Goal: Task Accomplishment & Management: Manage account settings

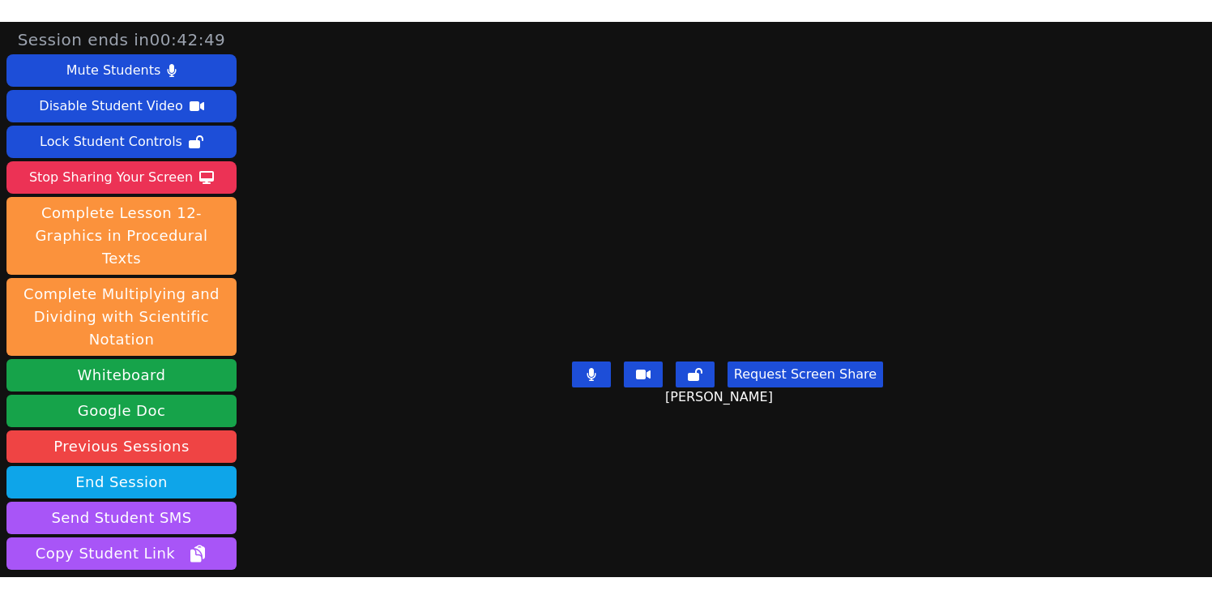
scroll to position [67, 0]
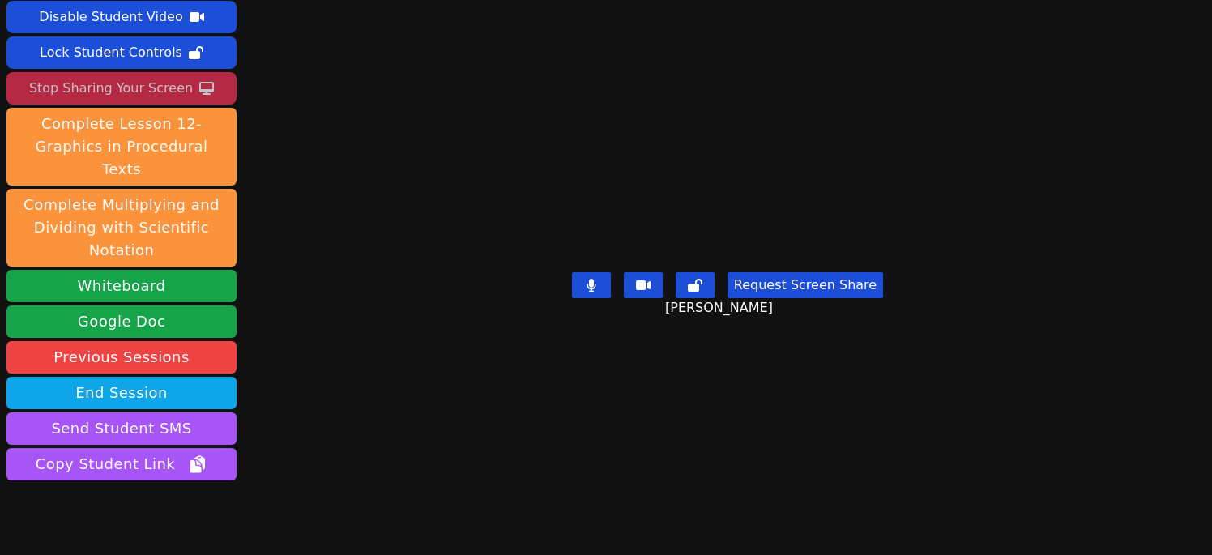
click at [130, 87] on div "Stop Sharing Your Screen" at bounding box center [111, 88] width 164 height 26
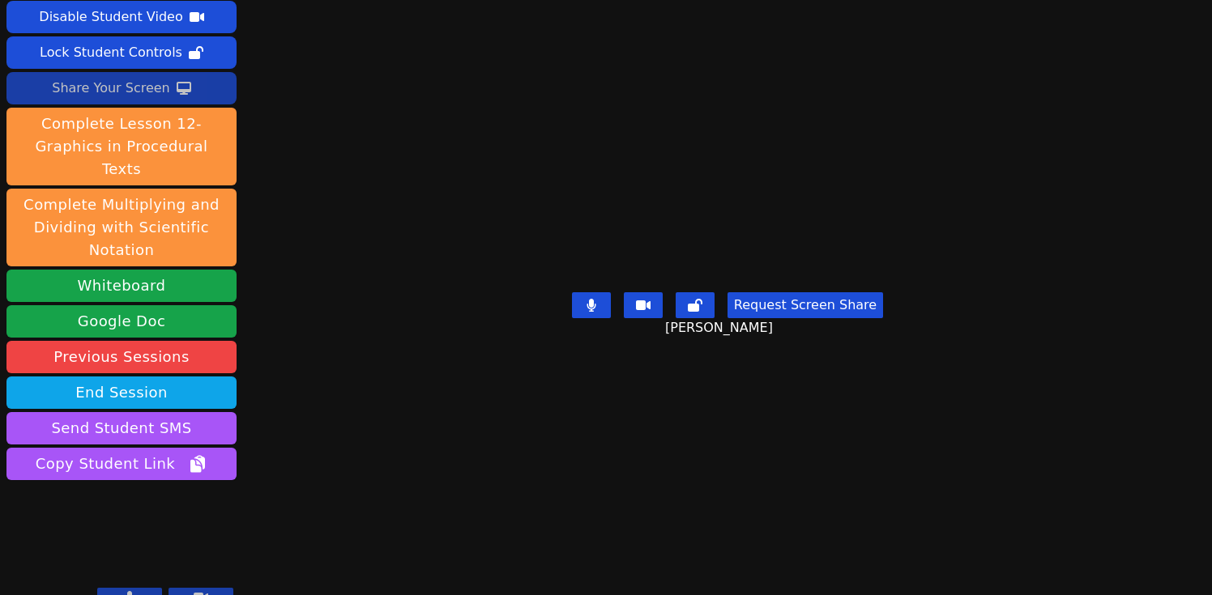
click at [164, 85] on div "Share Your Screen" at bounding box center [111, 88] width 118 height 26
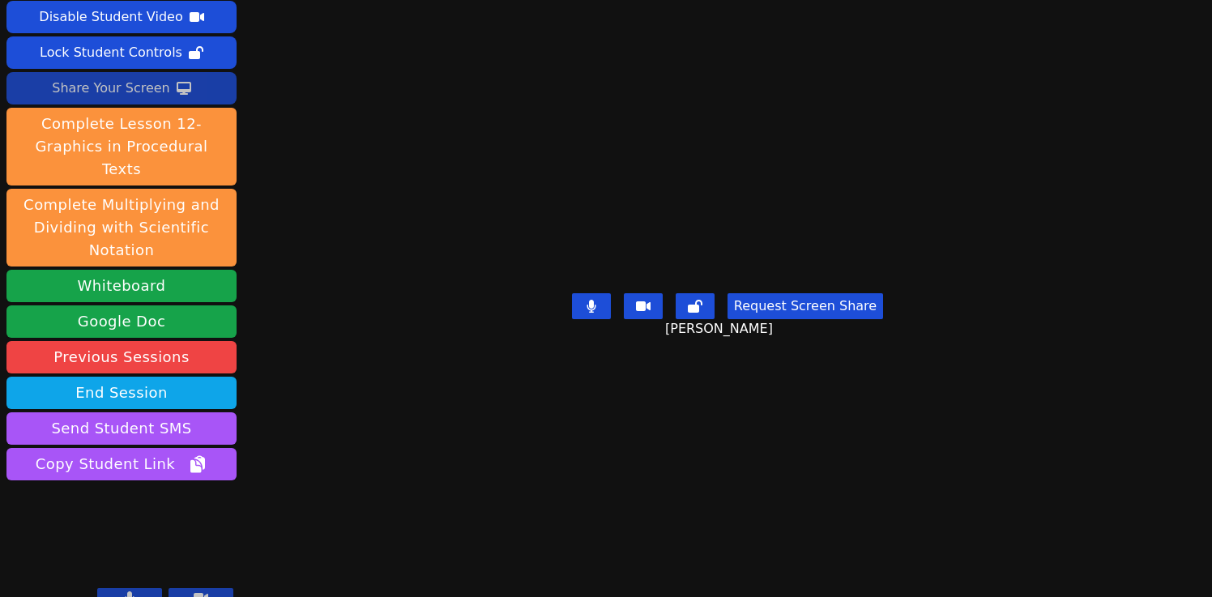
click at [111, 87] on div "Share Your Screen" at bounding box center [111, 88] width 118 height 26
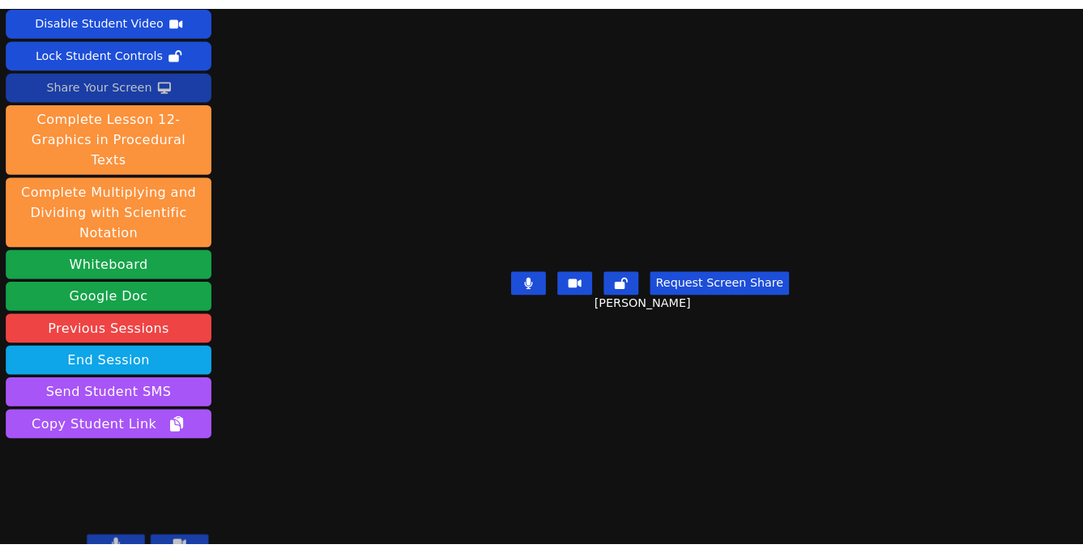
scroll to position [66, 0]
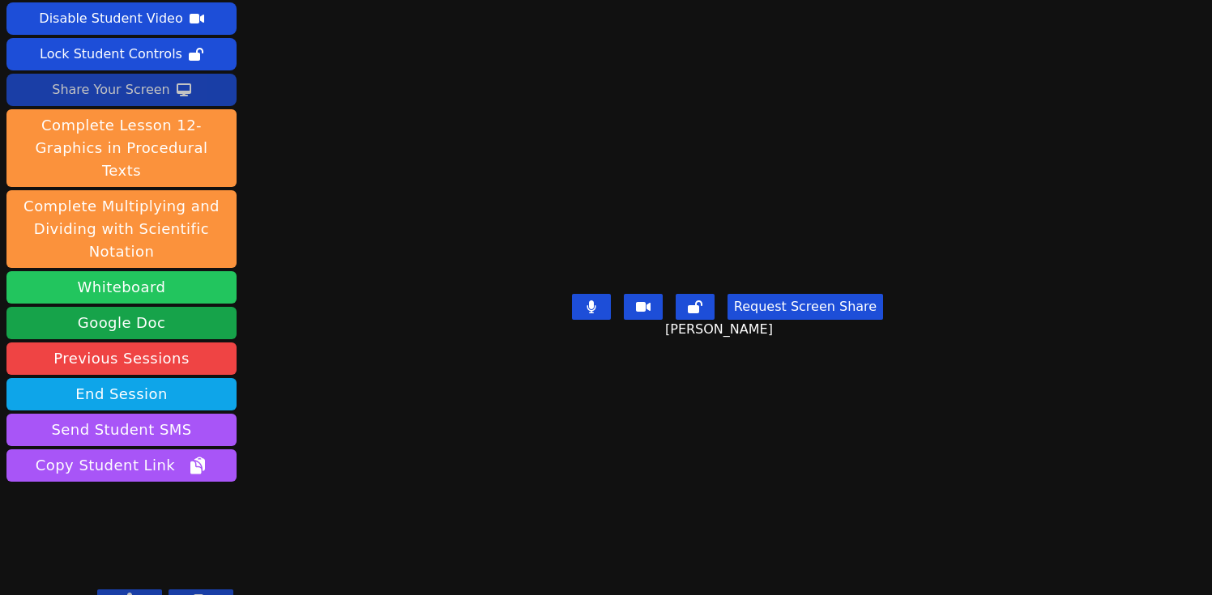
click at [141, 271] on button "Whiteboard" at bounding box center [121, 287] width 230 height 32
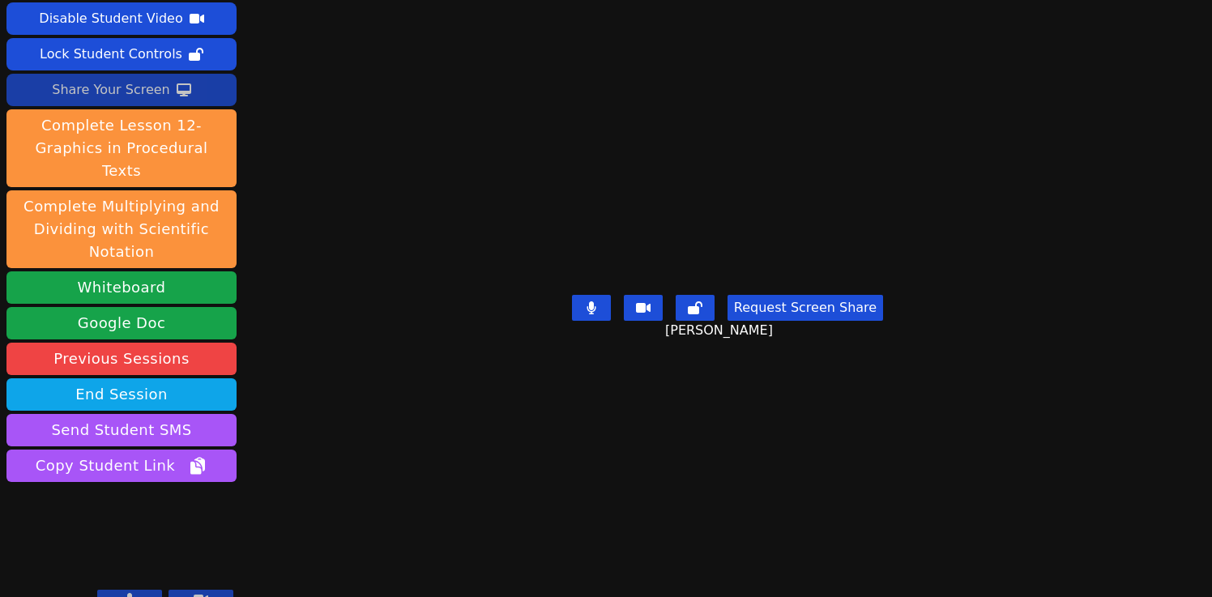
click at [133, 92] on div "Share Your Screen" at bounding box center [111, 90] width 118 height 26
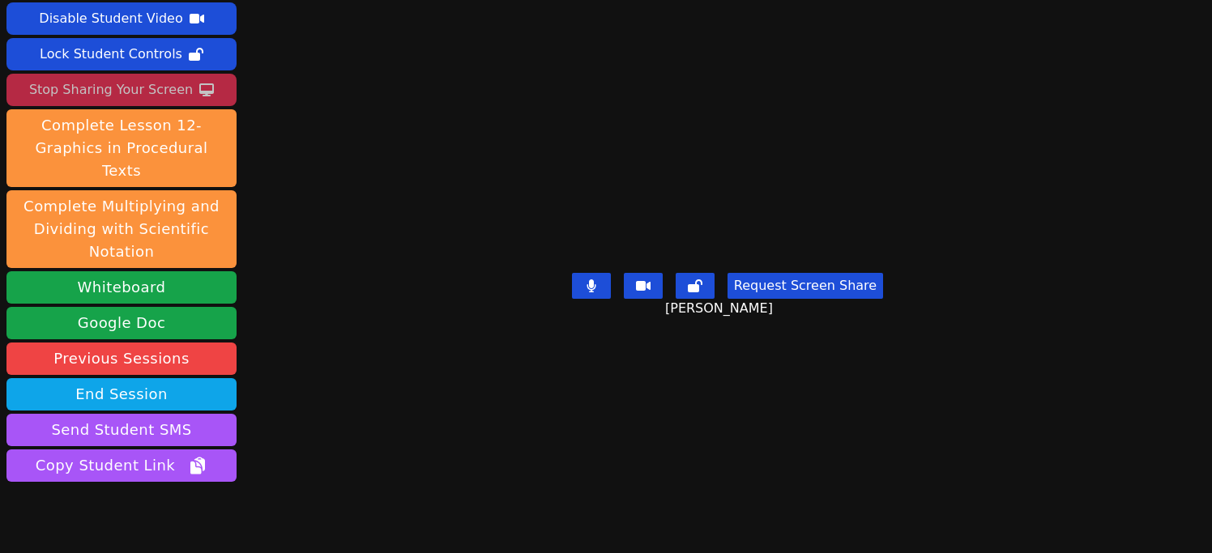
click at [806, 299] on button "Request Screen Share" at bounding box center [805, 286] width 156 height 26
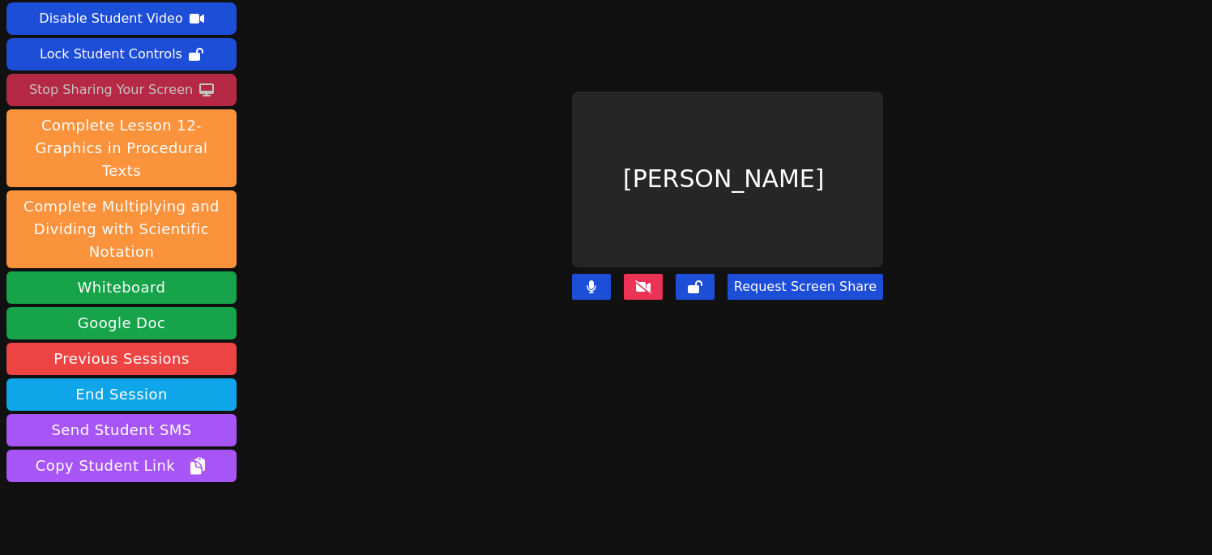
click at [798, 289] on button "Request Screen Share" at bounding box center [805, 287] width 156 height 26
click at [798, 284] on button "Request Screen Share" at bounding box center [805, 287] width 156 height 26
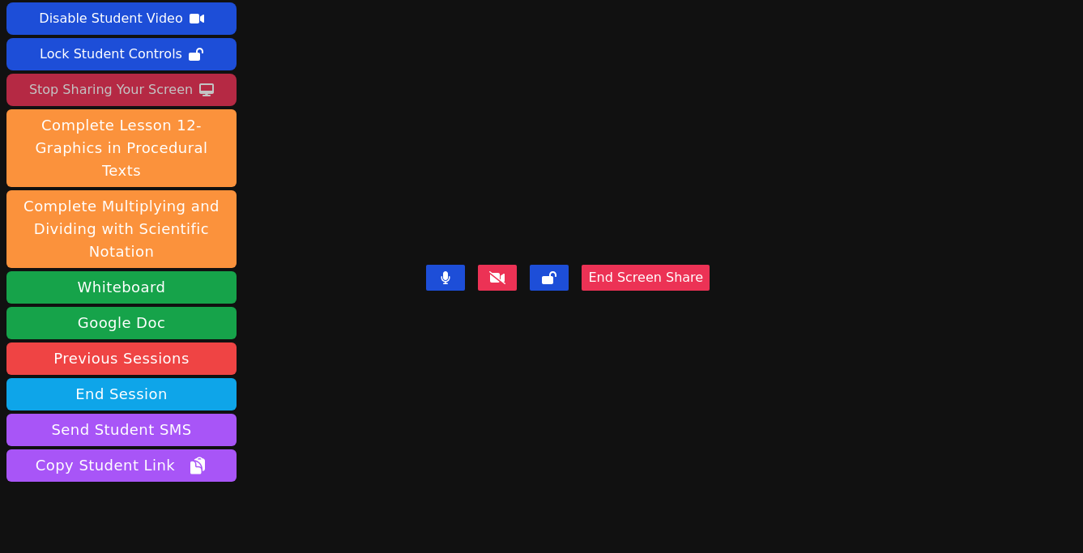
scroll to position [111, 0]
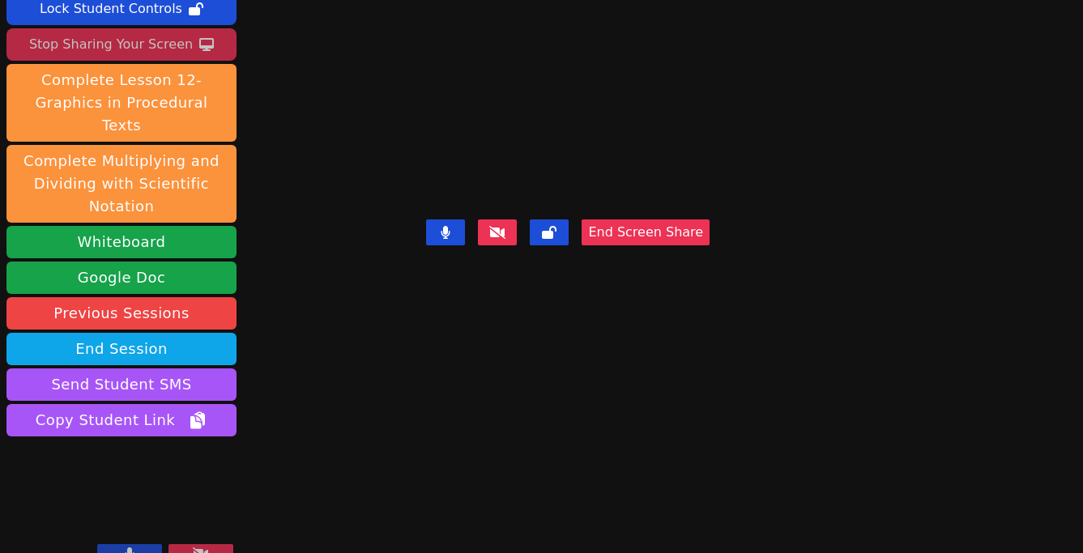
click at [126, 548] on icon at bounding box center [130, 554] width 10 height 13
click at [121, 544] on button at bounding box center [129, 553] width 65 height 19
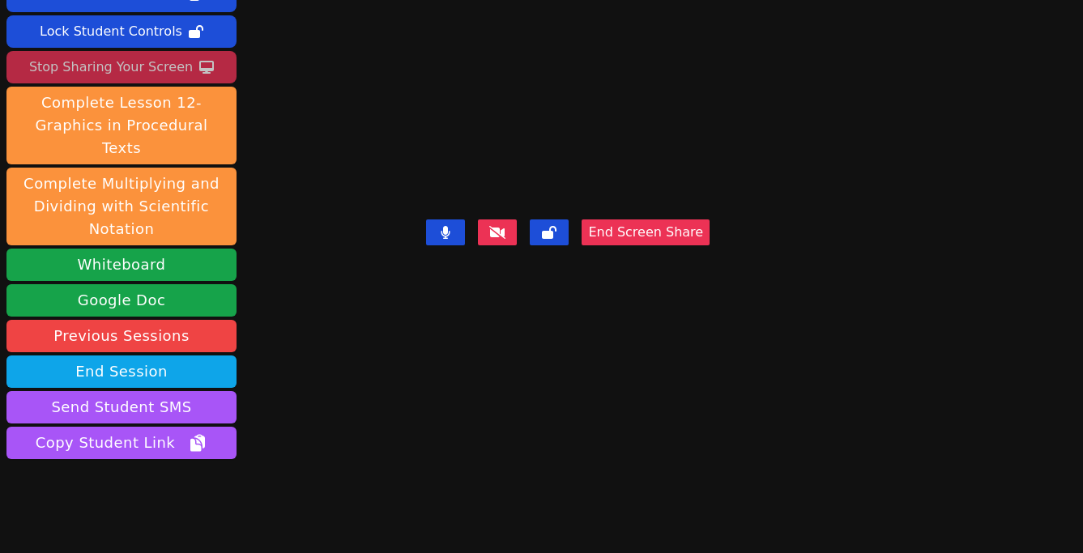
click at [710, 245] on button "End Screen Share" at bounding box center [646, 233] width 128 height 26
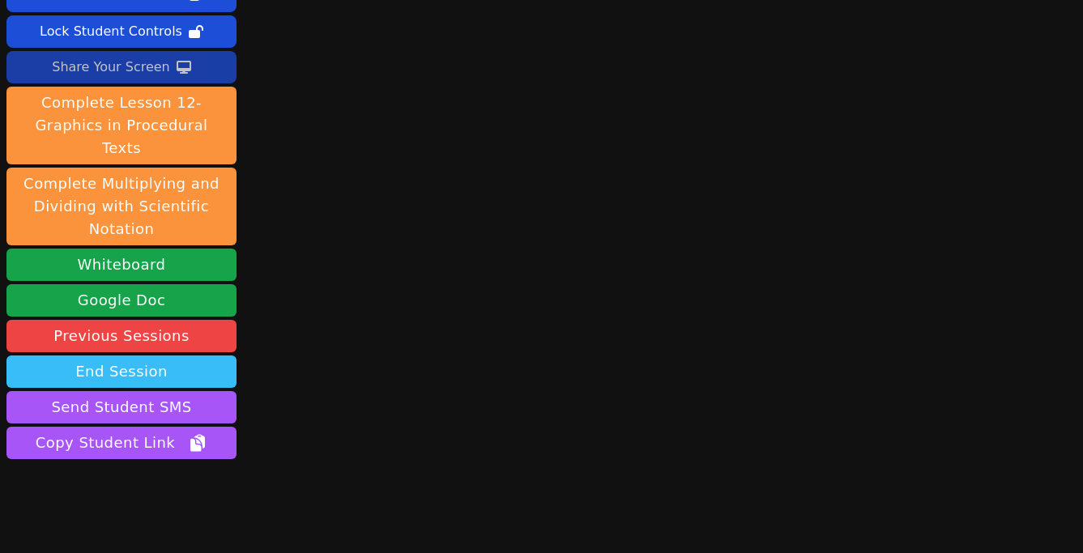
click at [185, 356] on button "End Session" at bounding box center [121, 372] width 230 height 32
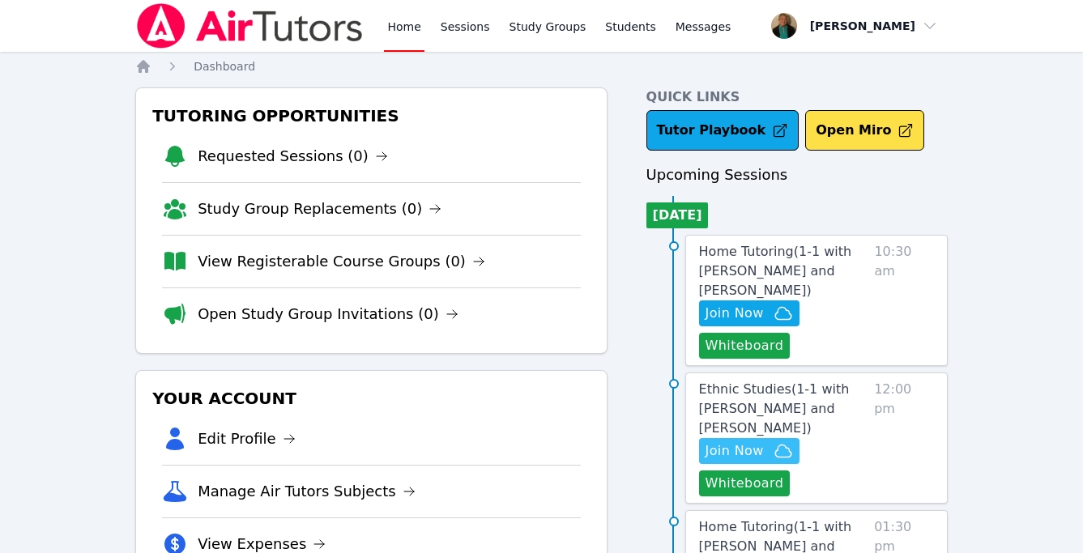
click at [747, 441] on span "Join Now" at bounding box center [735, 450] width 58 height 19
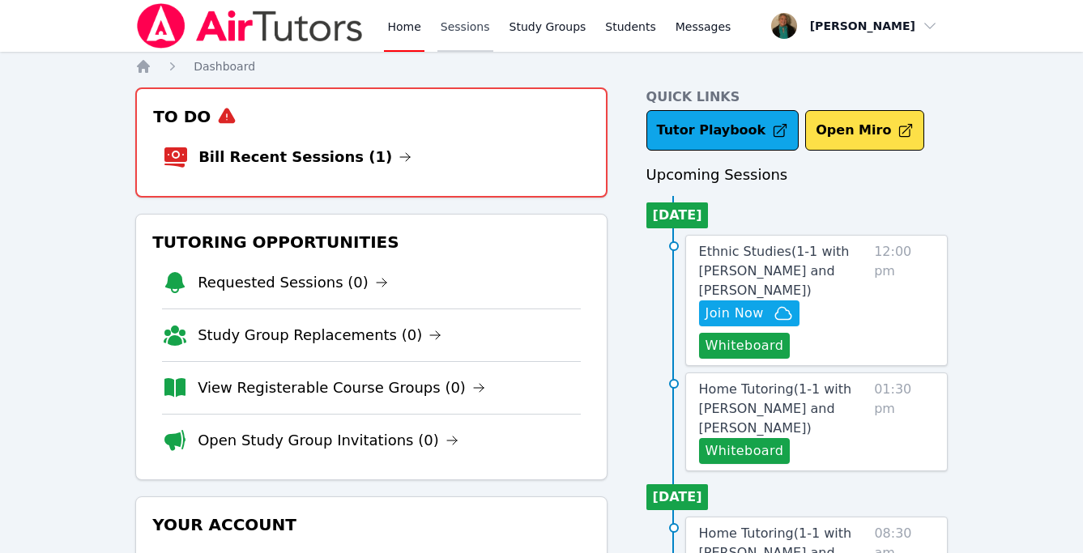
click at [461, 28] on link "Sessions" at bounding box center [465, 26] width 56 height 52
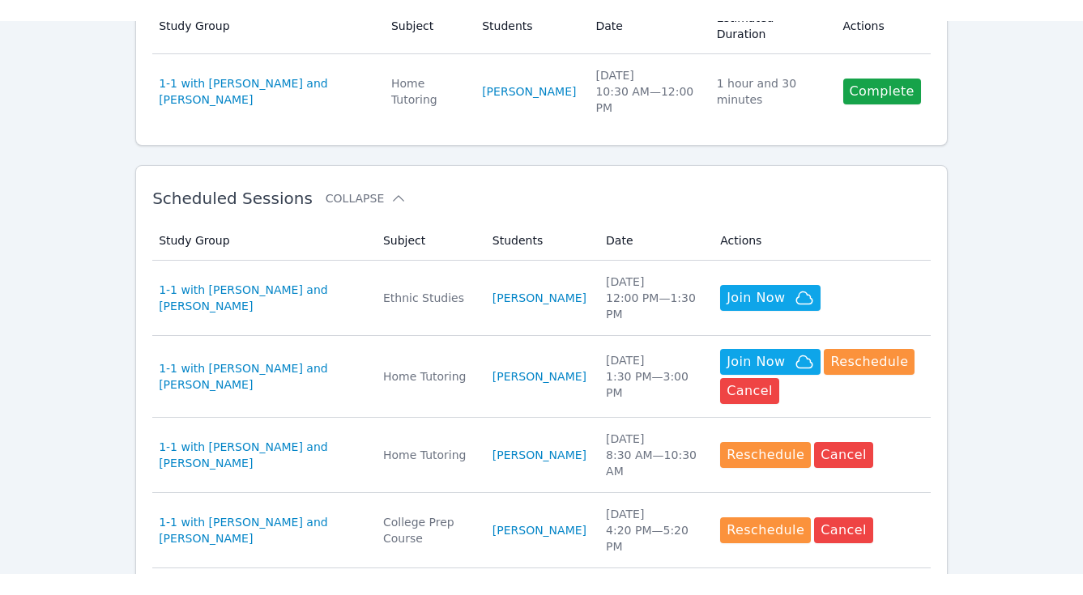
scroll to position [372, 0]
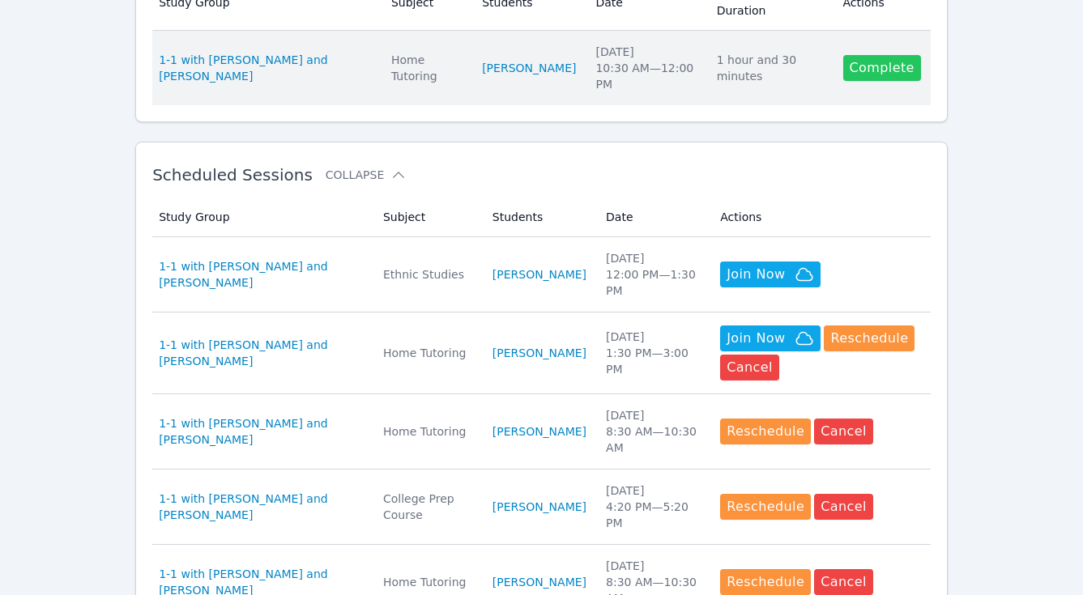
click at [869, 55] on link "Complete" at bounding box center [882, 68] width 78 height 26
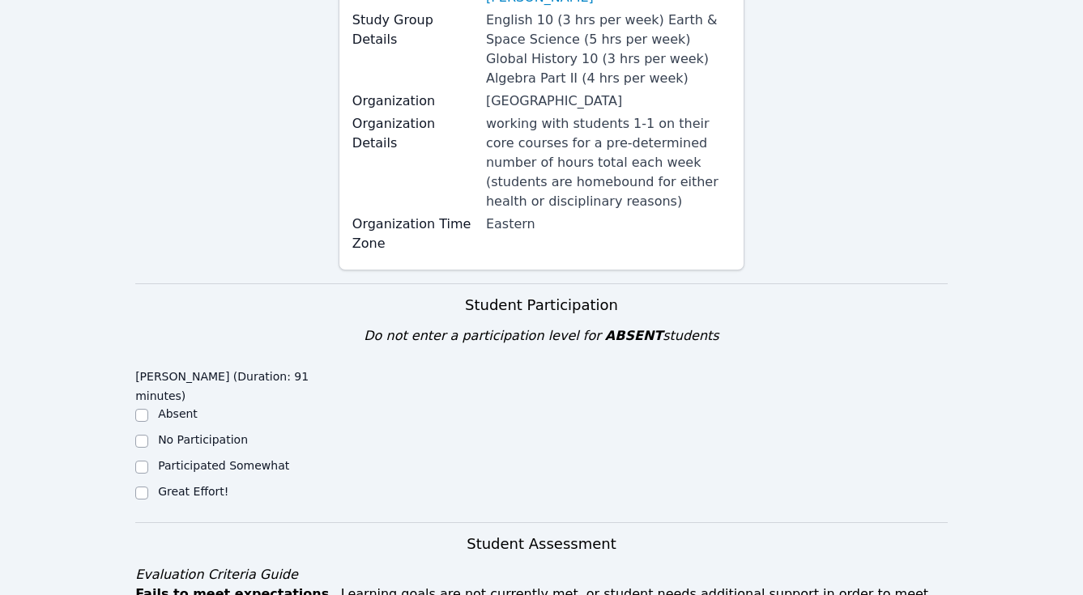
scroll to position [287, 0]
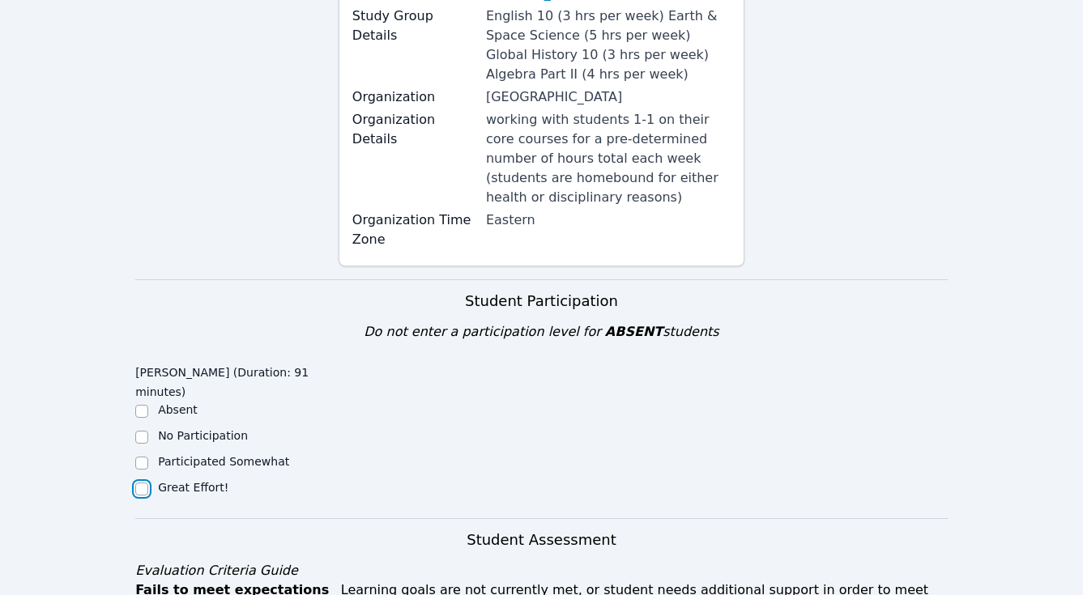
click at [142, 483] on input "Great Effort!" at bounding box center [141, 489] width 13 height 13
checkbox input "true"
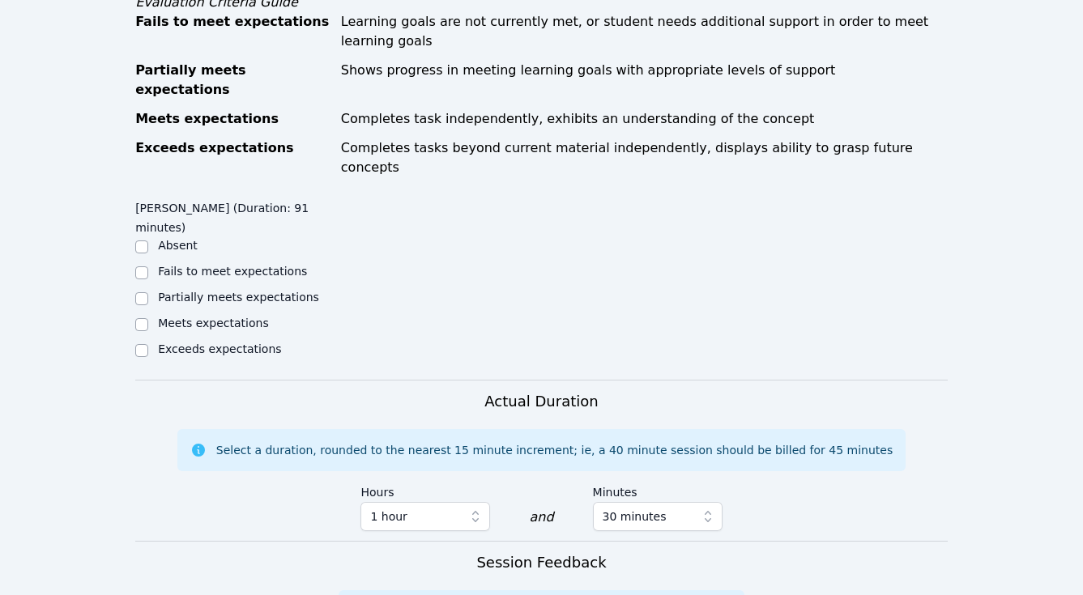
scroll to position [865, 0]
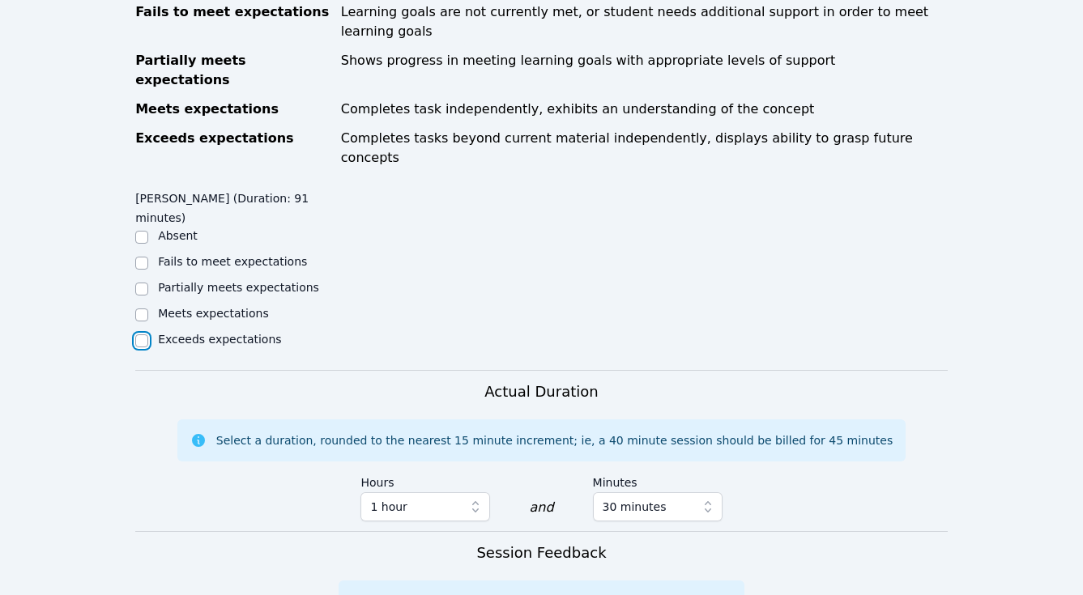
click at [141, 335] on input "Exceeds expectations" at bounding box center [141, 341] width 13 height 13
checkbox input "true"
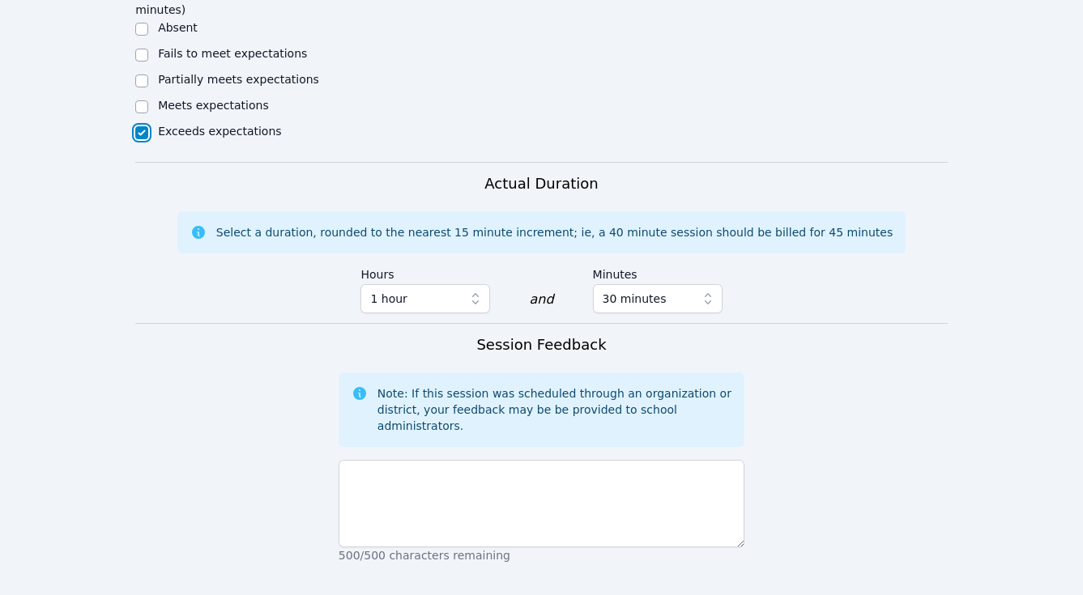
scroll to position [1134, 0]
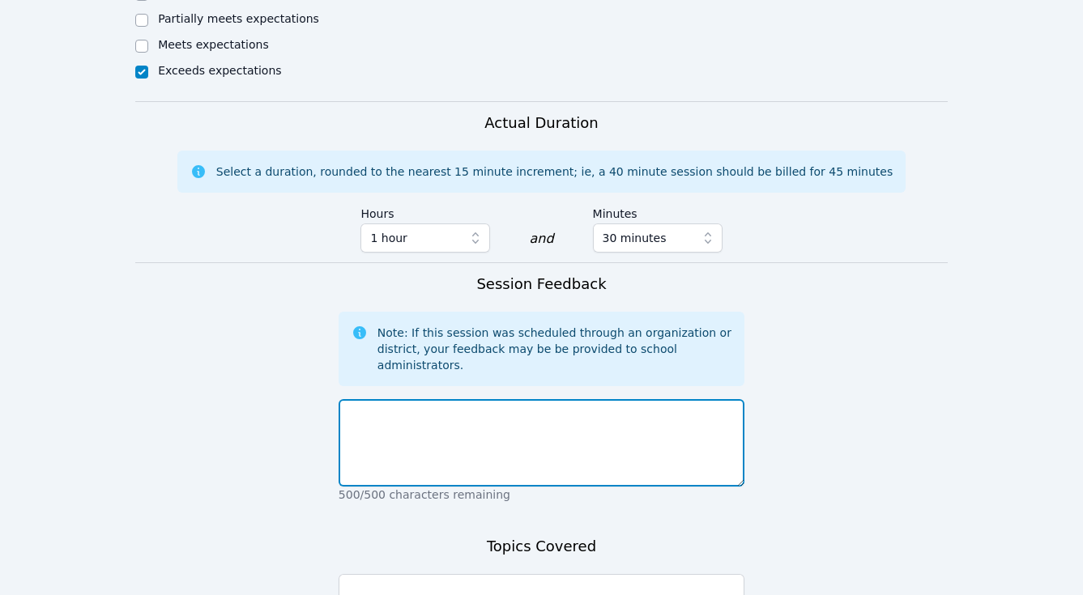
click at [416, 399] on textarea at bounding box center [542, 442] width 406 height 87
type textarea "Super Friday session filled with activities and work!"
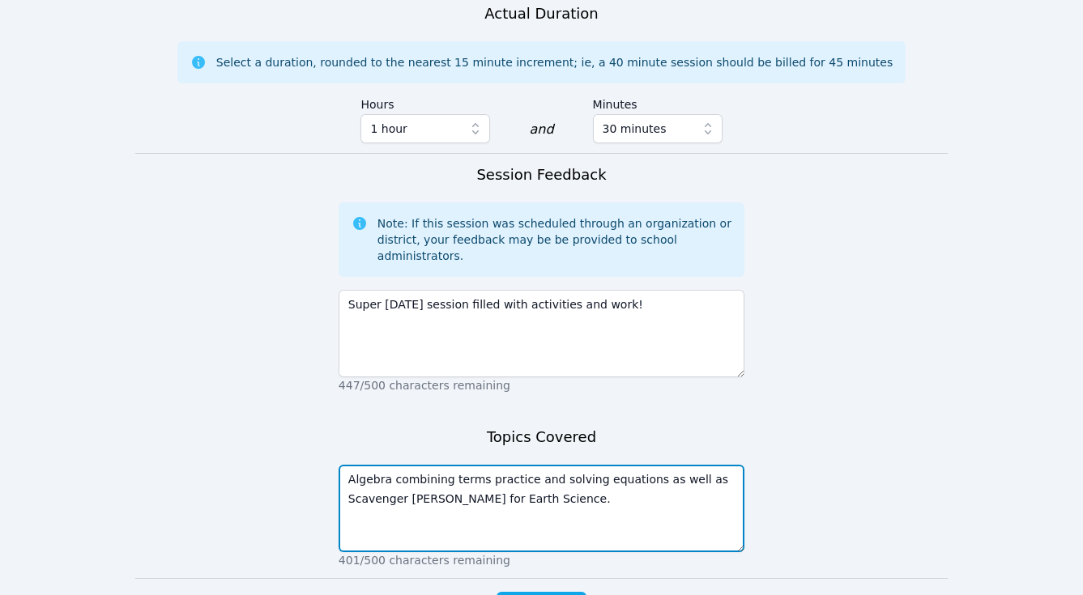
scroll to position [1253, 0]
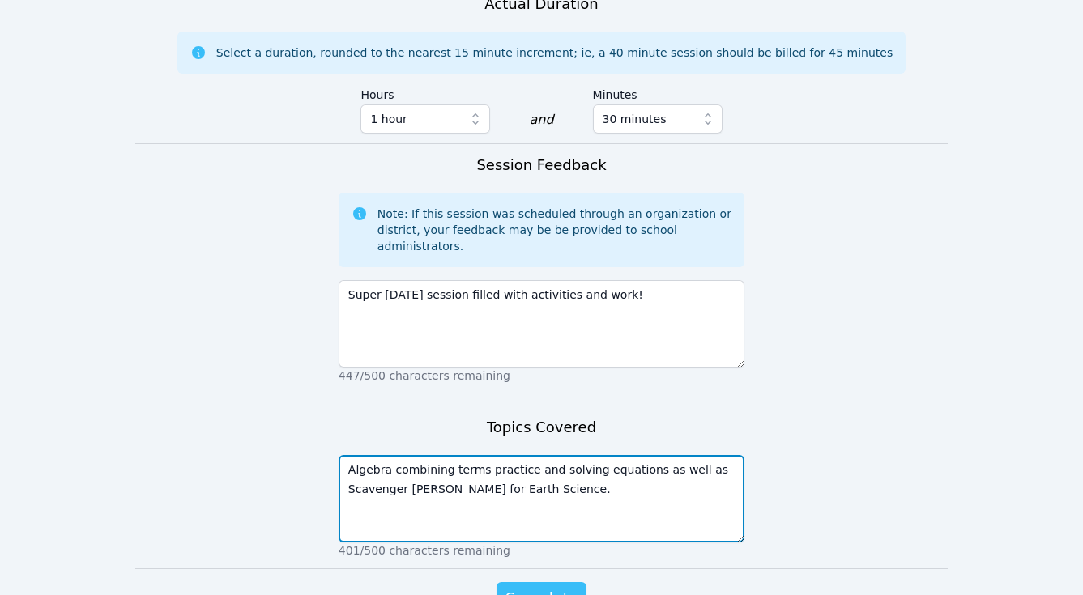
type textarea "Algebra combining terms practice and solving equations as well as Scavenger Hun…"
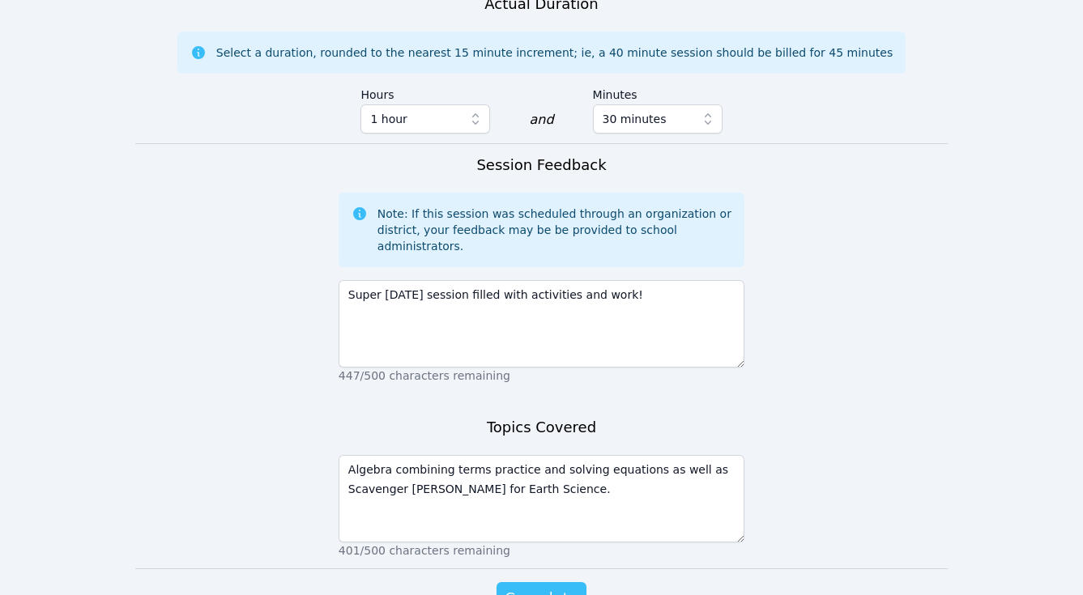
click at [535, 552] on span "Complete" at bounding box center [541, 598] width 73 height 23
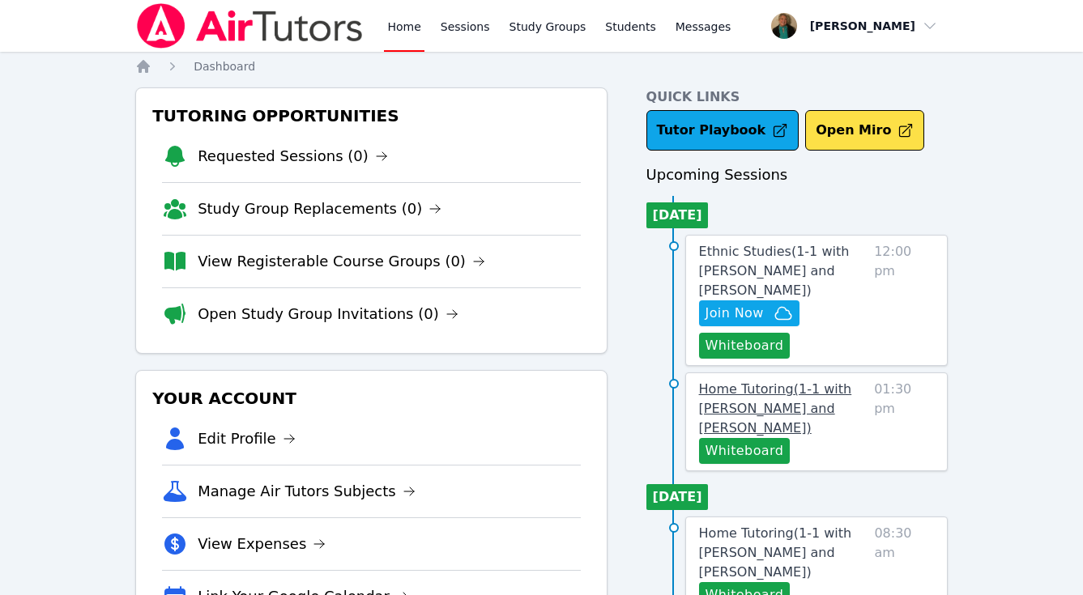
click at [758, 403] on span "Home Tutoring ( 1-1 with Blake Hafner and Amy Ayers )" at bounding box center [775, 409] width 153 height 54
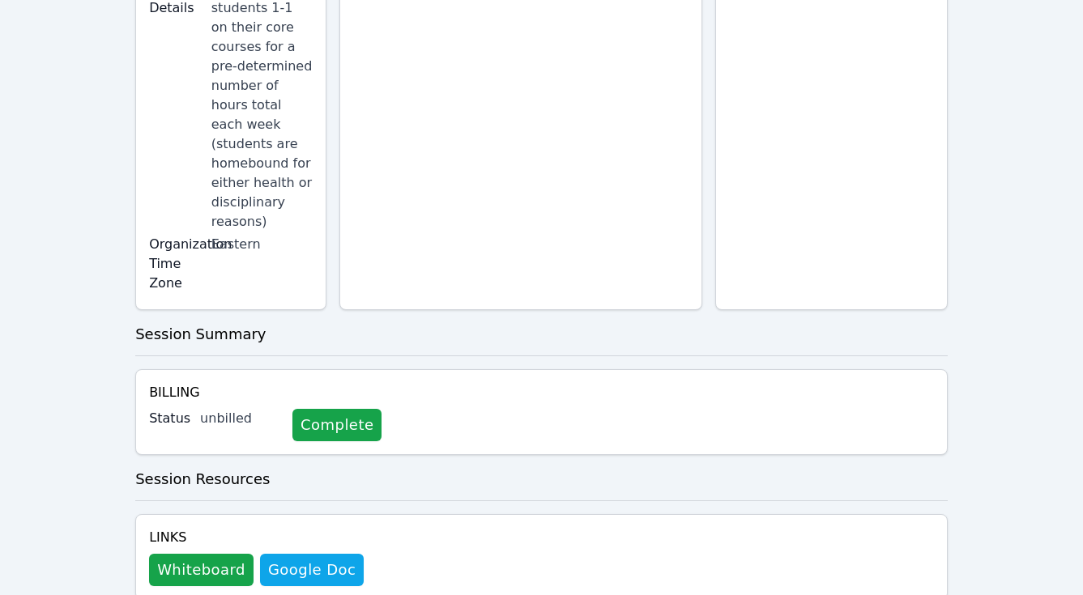
scroll to position [558, 0]
click at [318, 408] on link "Complete" at bounding box center [336, 424] width 89 height 32
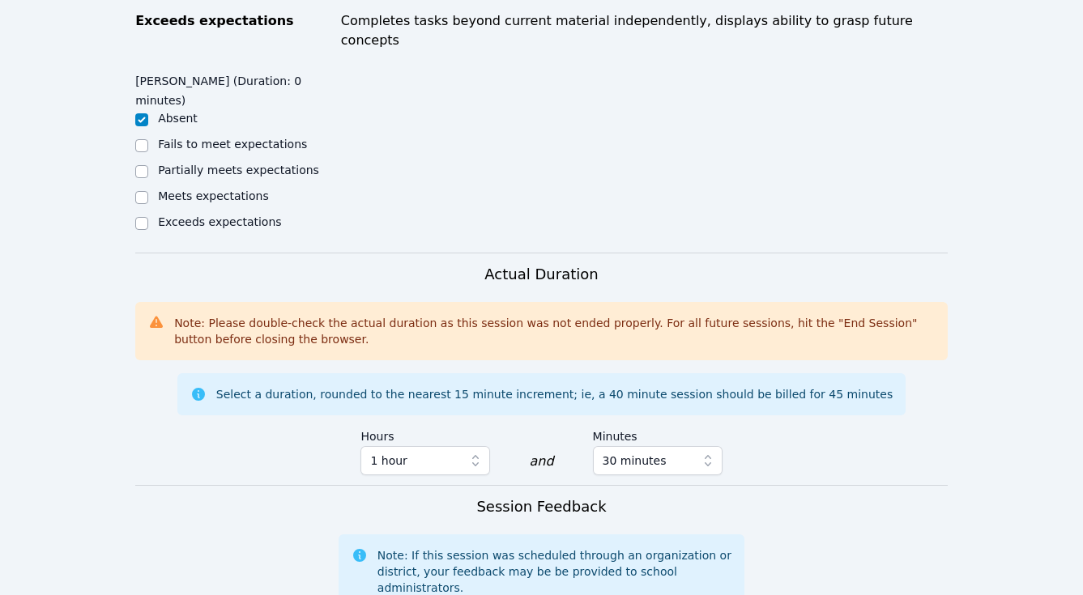
scroll to position [984, 0]
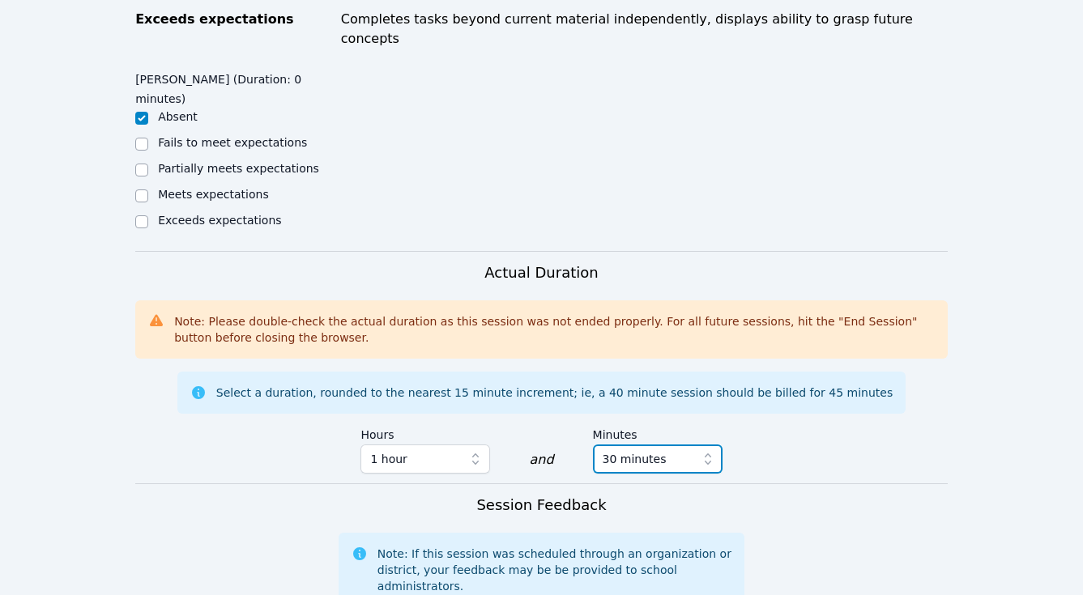
click at [664, 450] on span "30 minutes" at bounding box center [646, 459] width 87 height 19
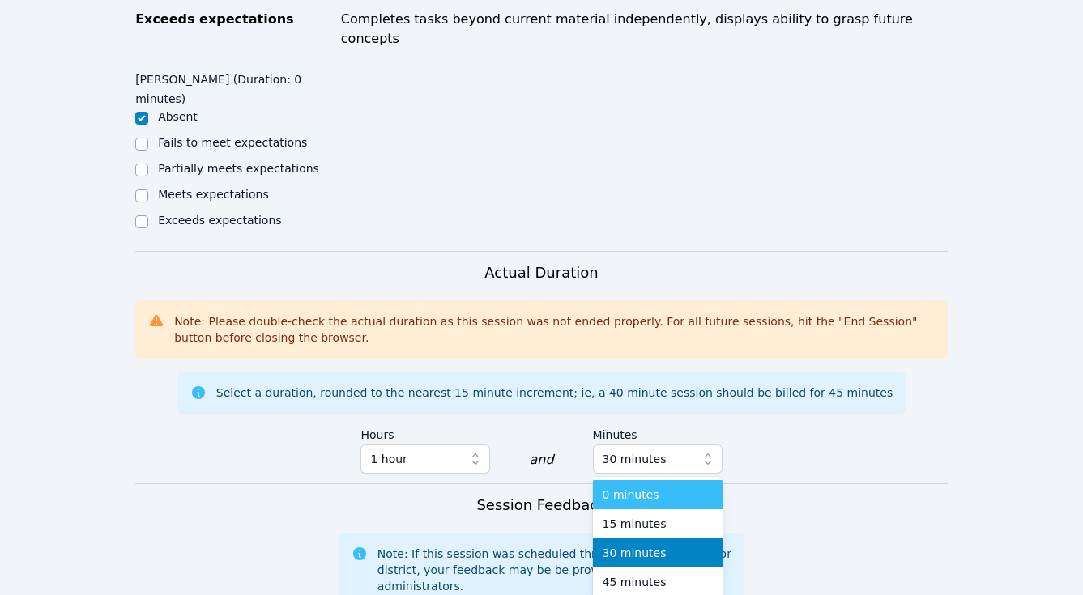
click at [653, 487] on div "0 minutes" at bounding box center [658, 495] width 110 height 16
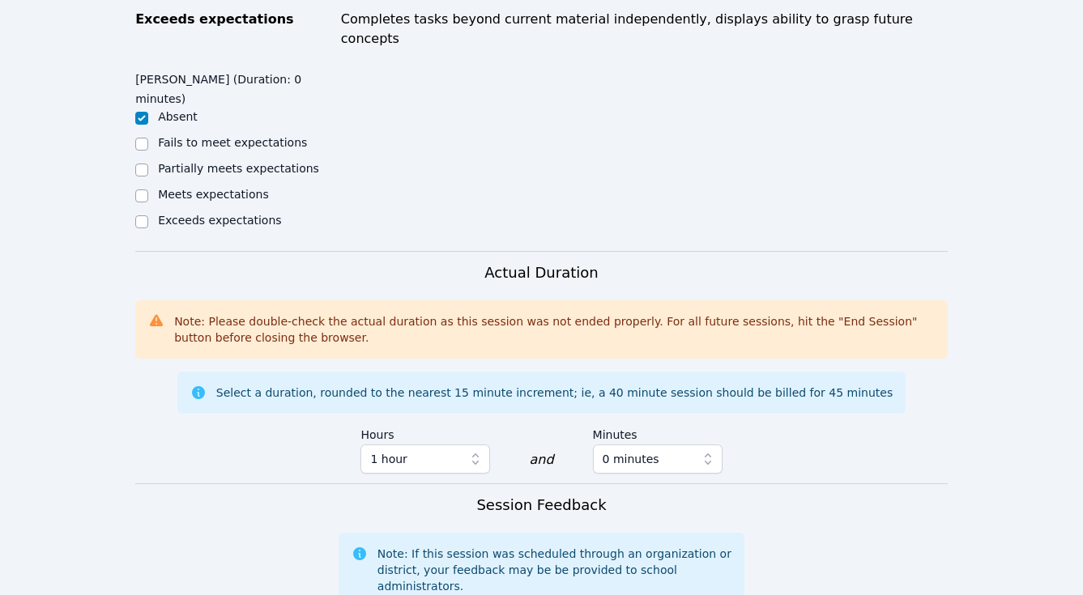
type textarea "l"
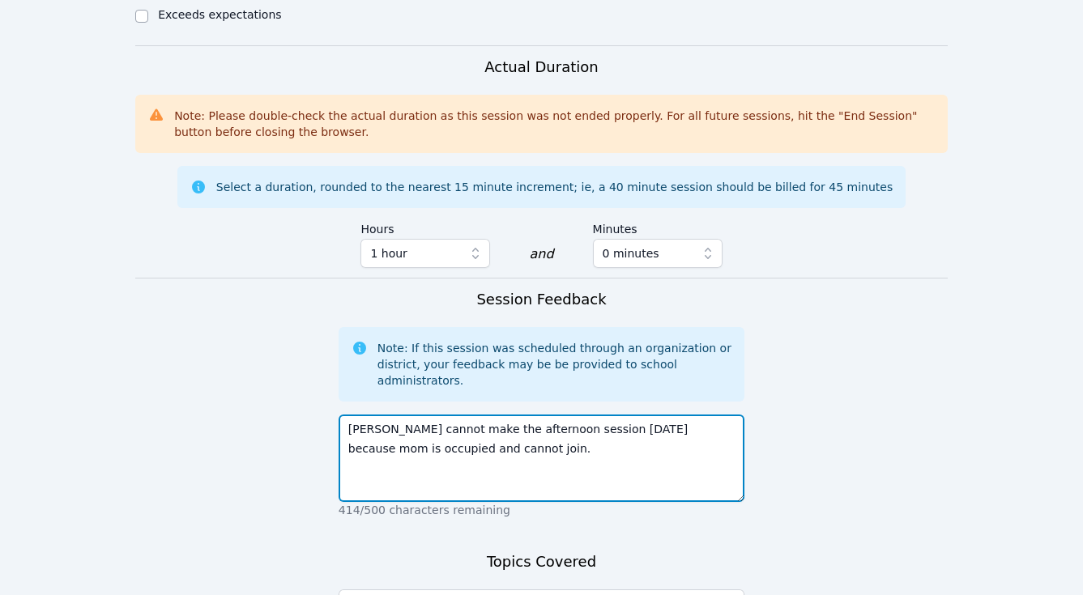
scroll to position [1324, 0]
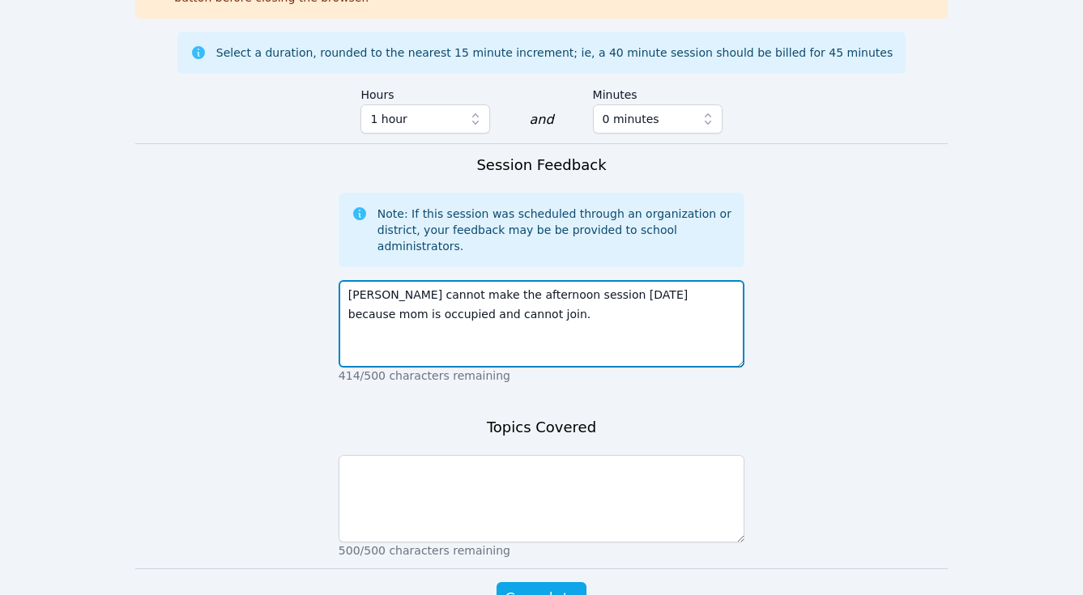
type textarea "Blake cannot make the afternoon session today because mom is occupied and canno…"
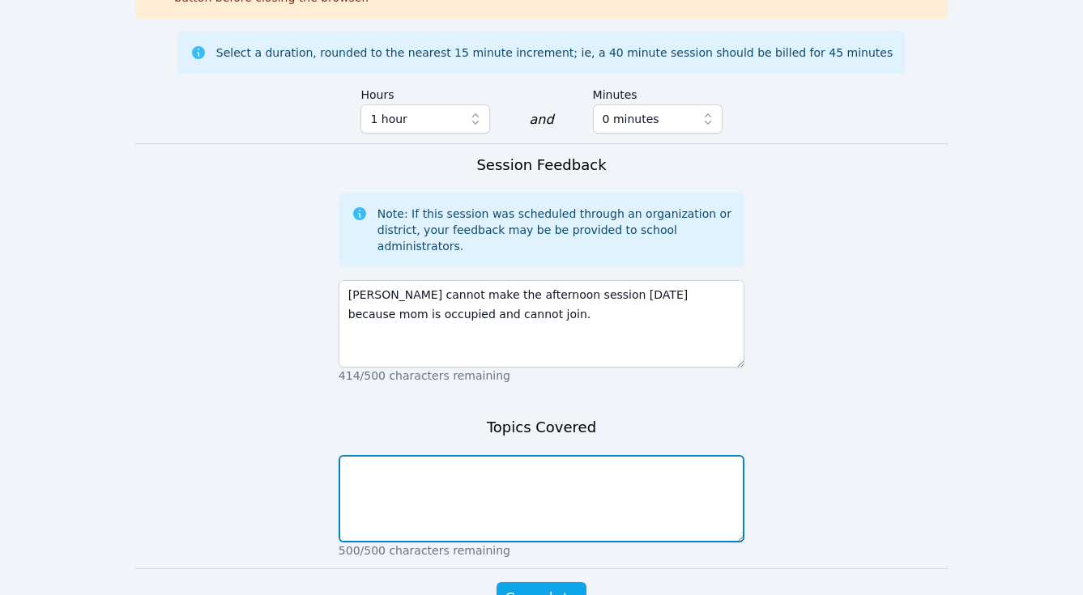
click at [569, 455] on textarea at bounding box center [542, 498] width 406 height 87
type textarea "none"
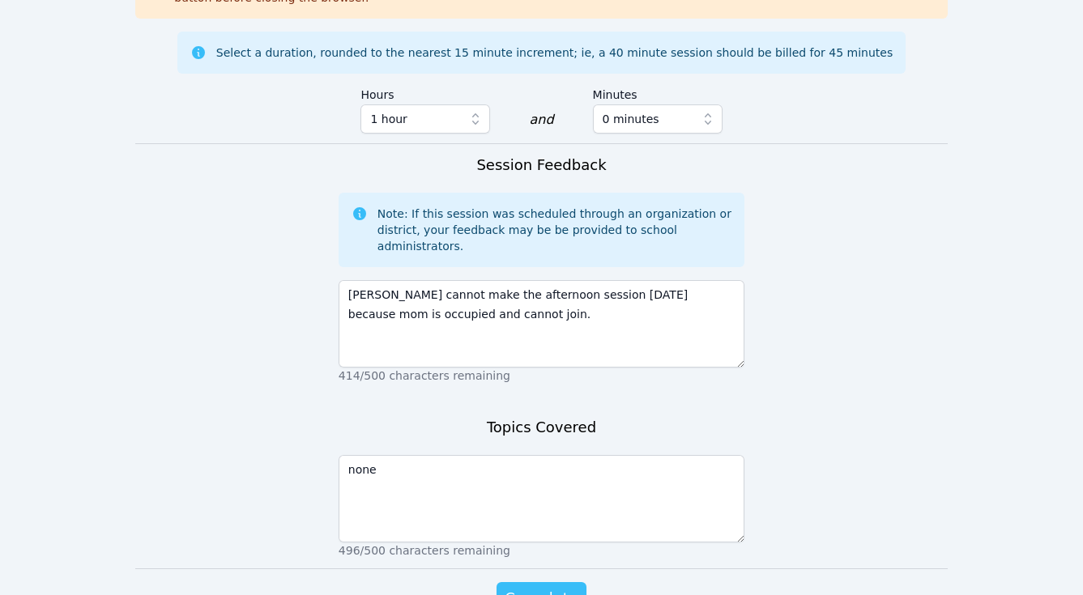
click at [539, 552] on span "Complete" at bounding box center [541, 598] width 73 height 23
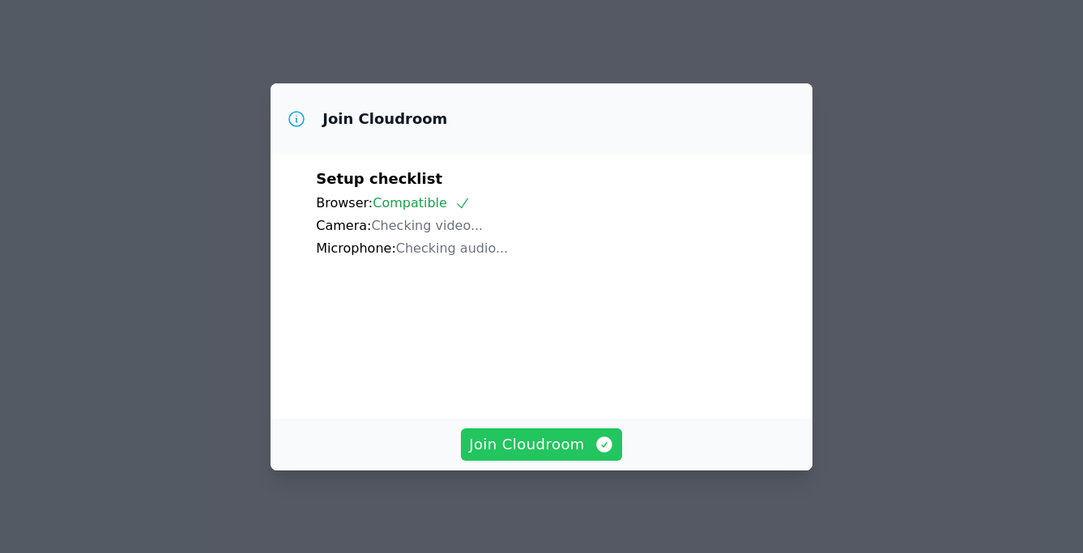
click at [530, 438] on span "Join Cloudroom" at bounding box center [541, 444] width 145 height 23
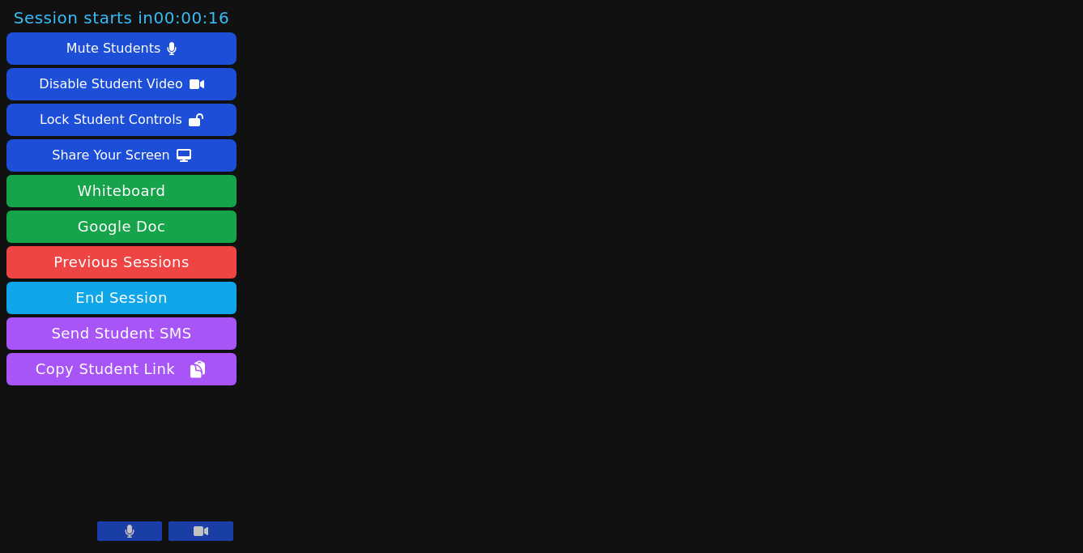
click at [138, 526] on button at bounding box center [129, 531] width 65 height 19
click at [128, 525] on button at bounding box center [129, 531] width 65 height 19
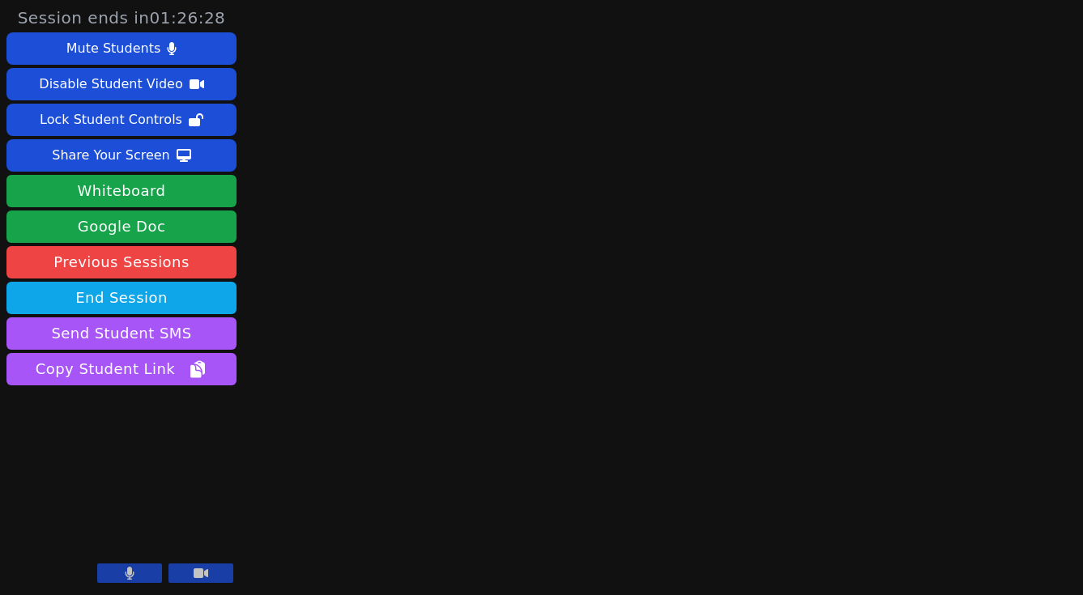
click at [125, 552] on icon at bounding box center [130, 573] width 10 height 13
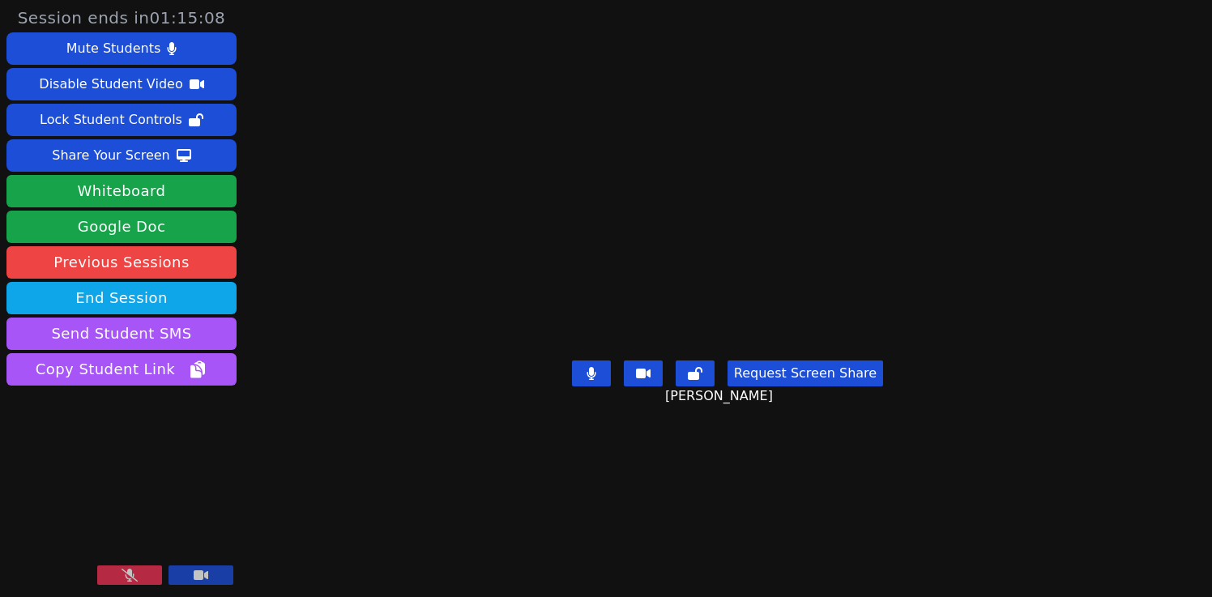
click at [122, 552] on icon at bounding box center [130, 575] width 16 height 13
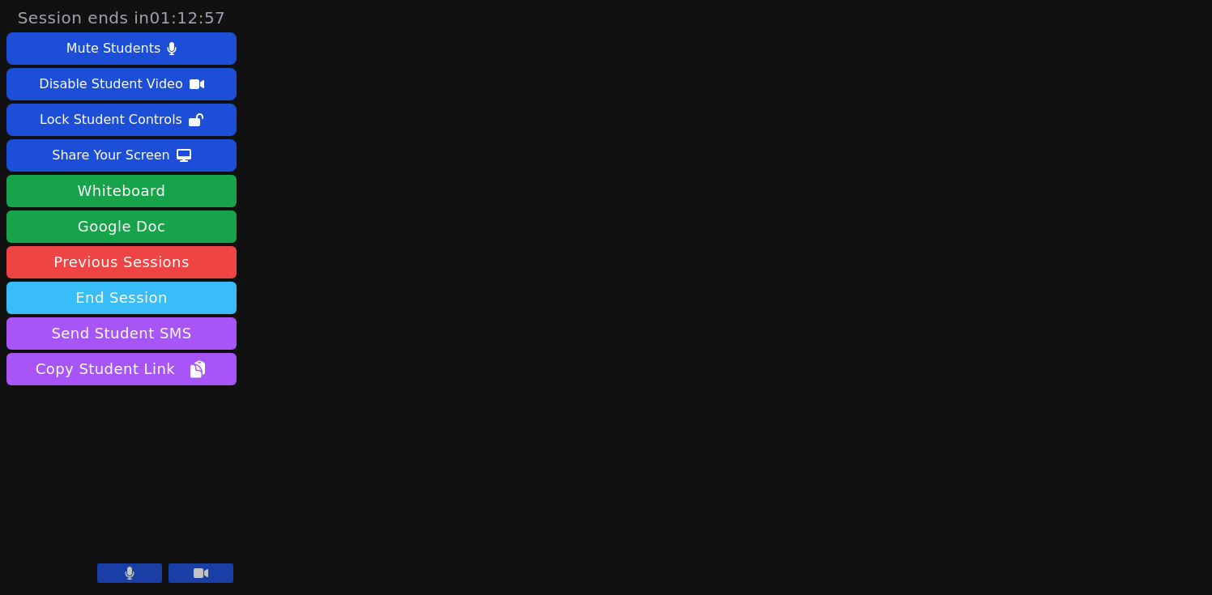
click at [126, 296] on button "End Session" at bounding box center [121, 298] width 230 height 32
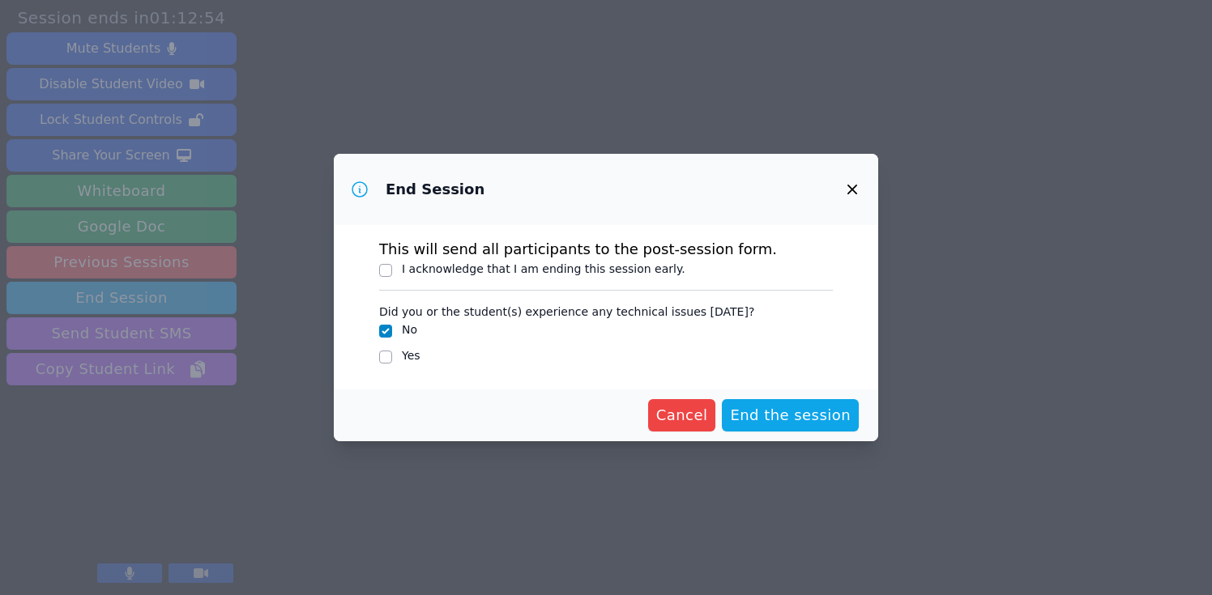
drag, startPoint x: 766, startPoint y: 420, endPoint x: 541, endPoint y: 336, distance: 239.4
click at [541, 336] on form "This will send all participants to the post-session form. I acknowledge that I …" at bounding box center [606, 333] width 544 height 216
click at [387, 270] on input "I acknowledge that I am ending this session early." at bounding box center [385, 270] width 13 height 13
checkbox input "true"
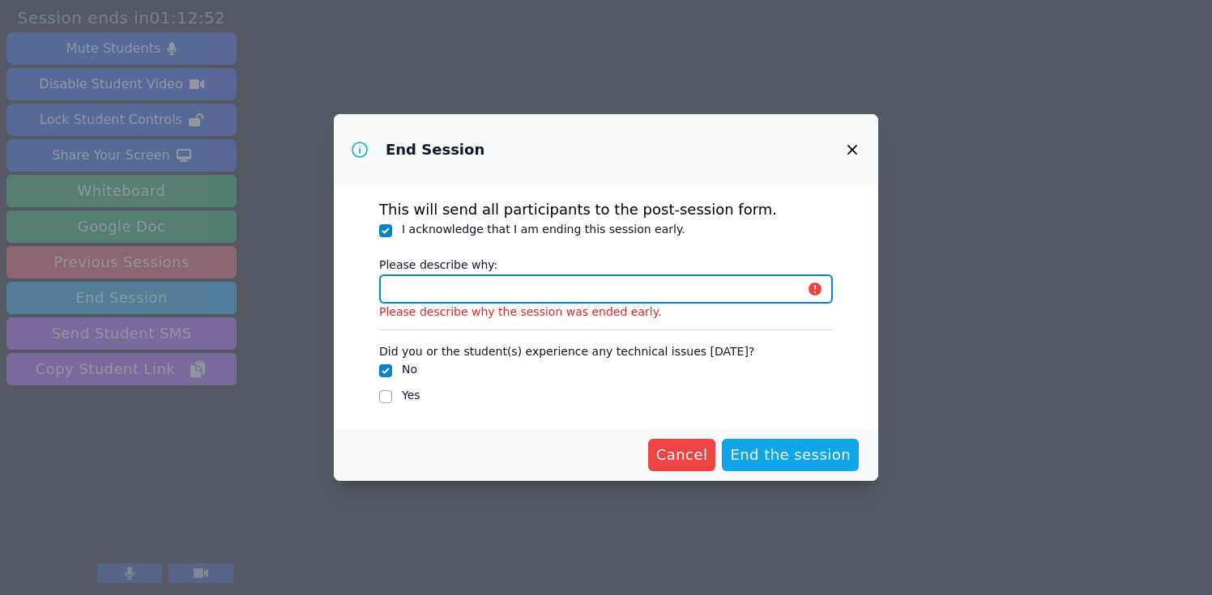
click at [420, 293] on input "Please describe why:" at bounding box center [606, 289] width 454 height 29
type input "student ended session early"
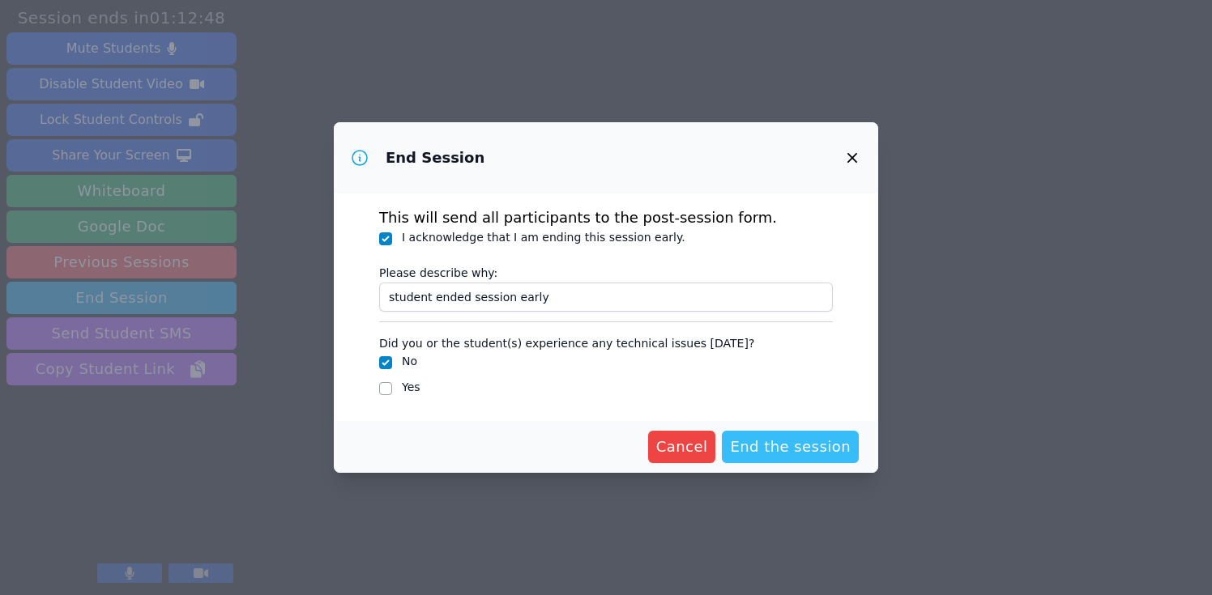
click at [777, 451] on span "End the session" at bounding box center [790, 447] width 121 height 23
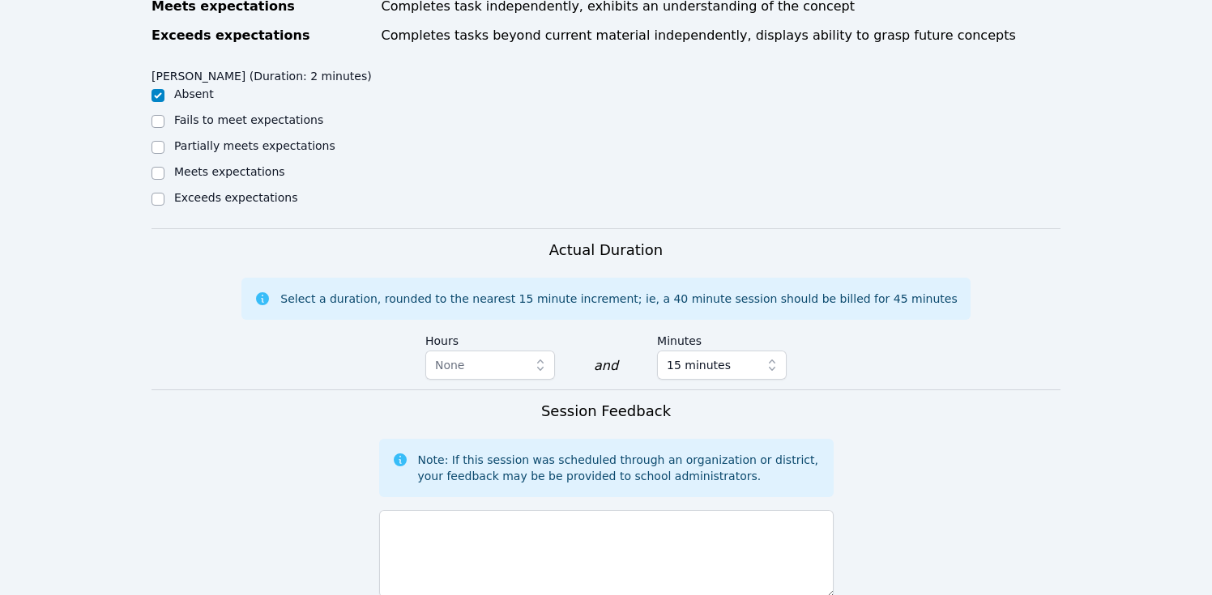
scroll to position [778, 0]
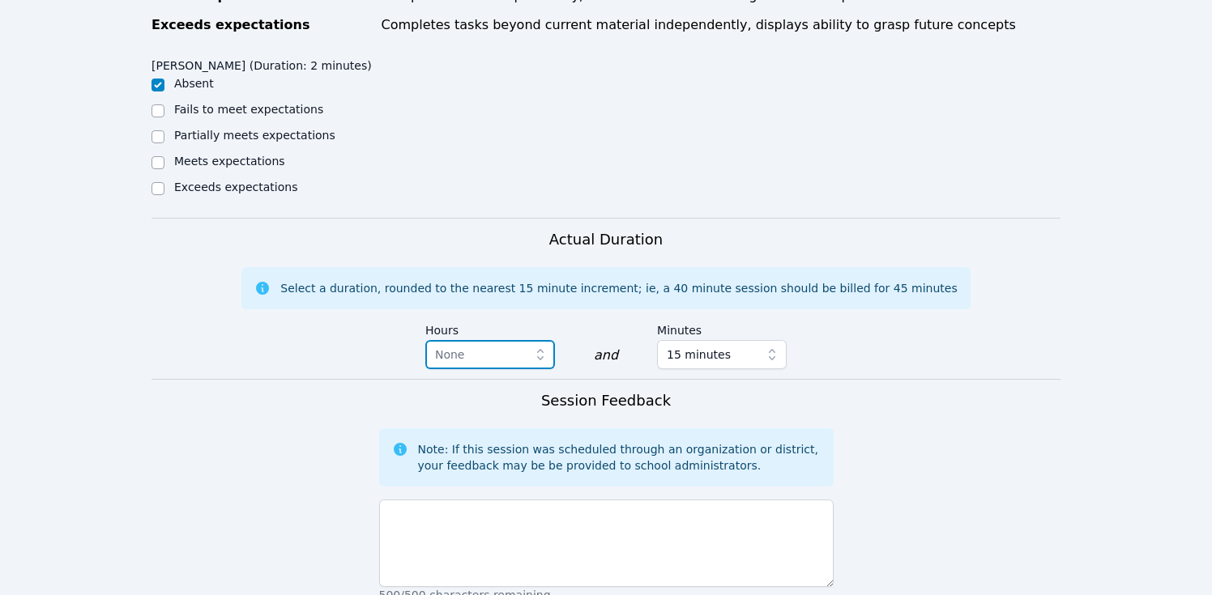
click at [547, 357] on icon "button" at bounding box center [540, 355] width 16 height 16
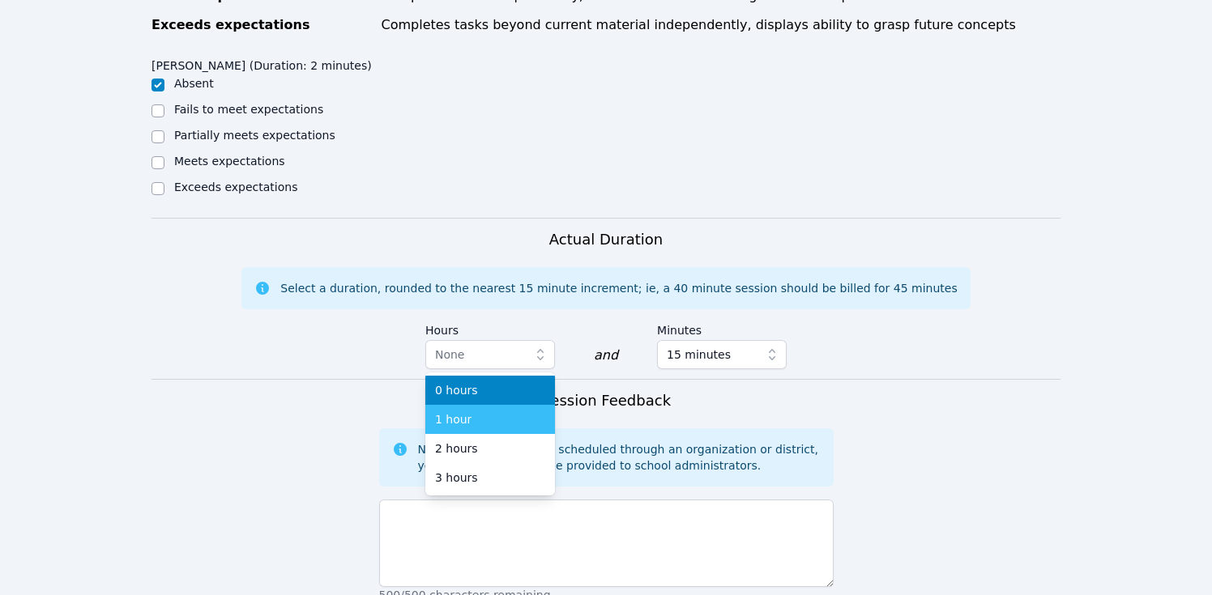
click at [505, 418] on div "1 hour" at bounding box center [490, 420] width 110 height 16
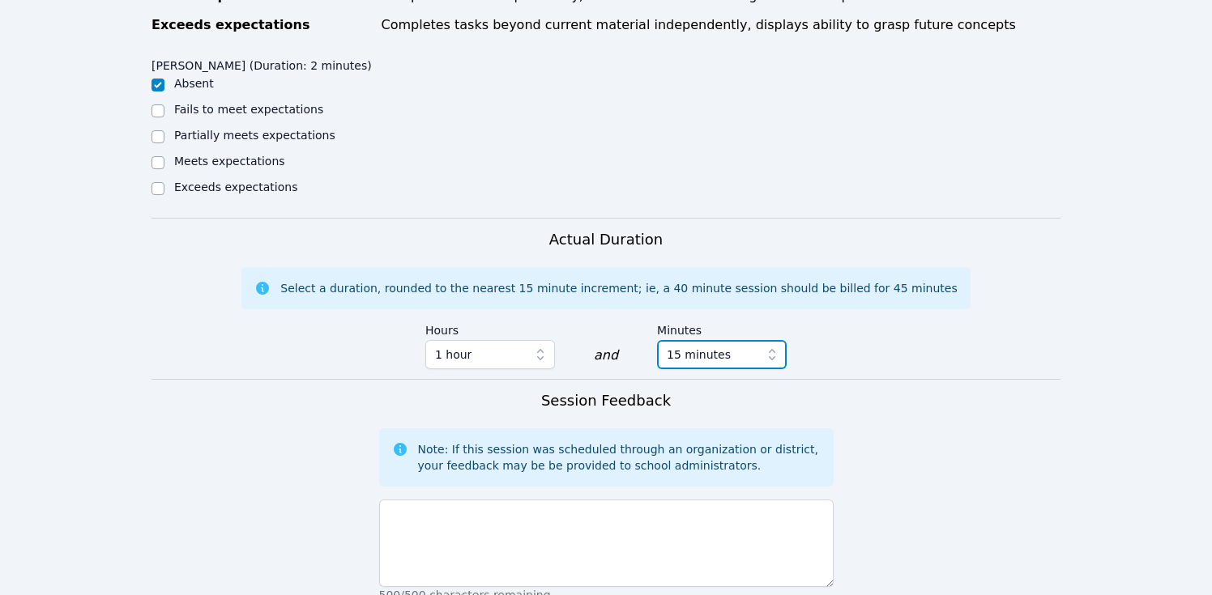
click at [714, 359] on span "15 minutes" at bounding box center [699, 354] width 64 height 19
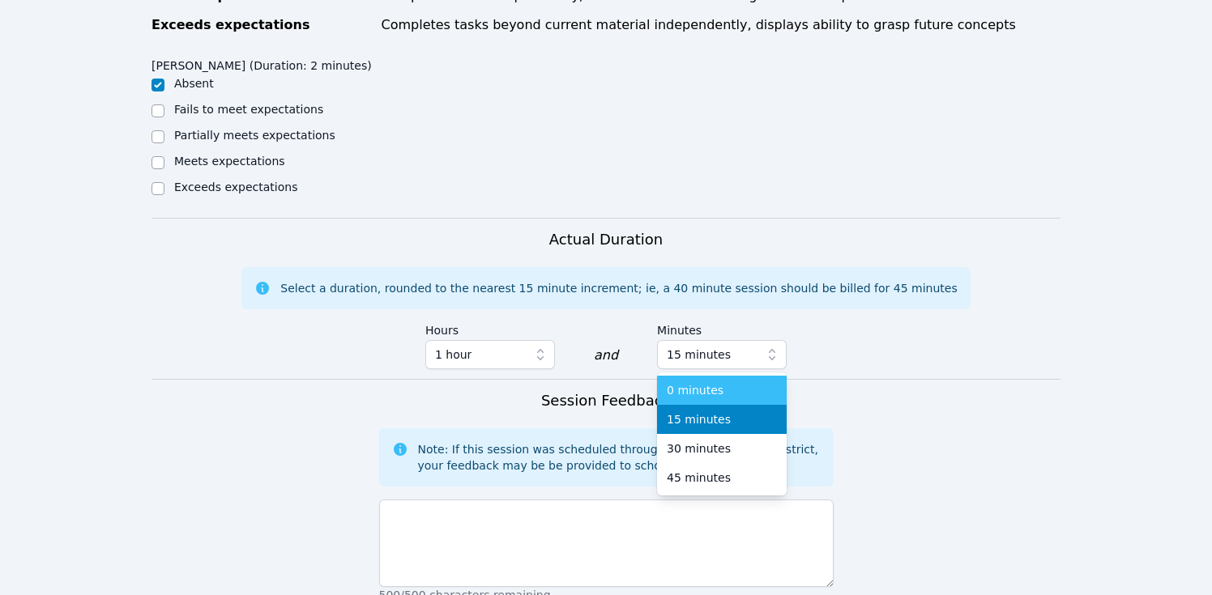
click at [705, 390] on span "0 minutes" at bounding box center [695, 390] width 57 height 16
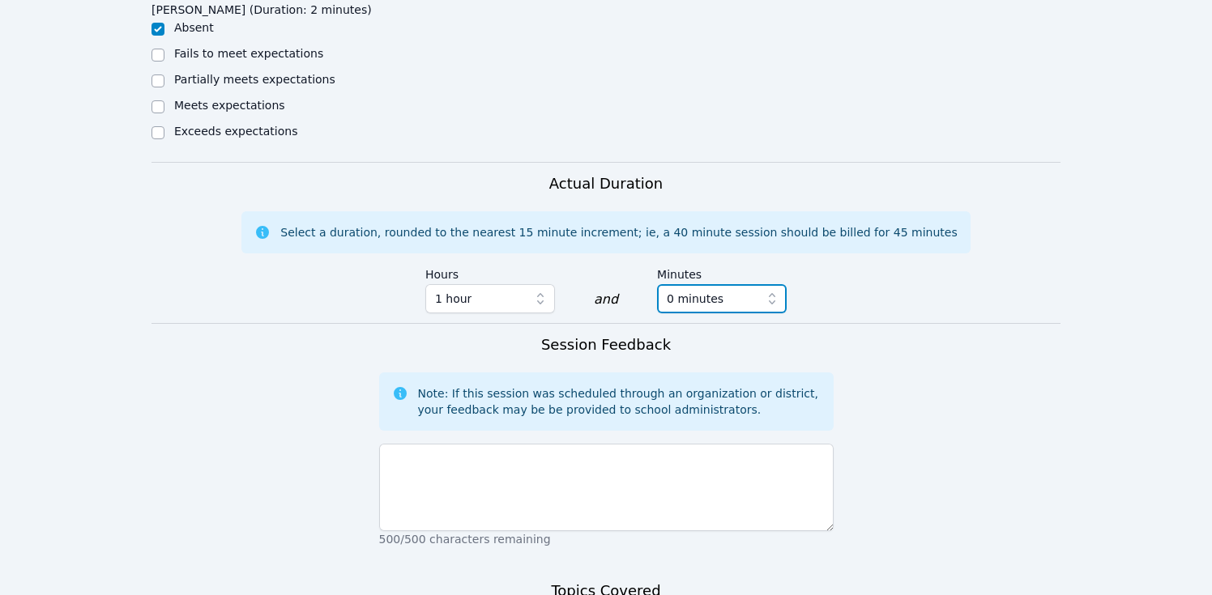
scroll to position [834, 0]
click at [512, 299] on span "1 hour" at bounding box center [478, 297] width 87 height 19
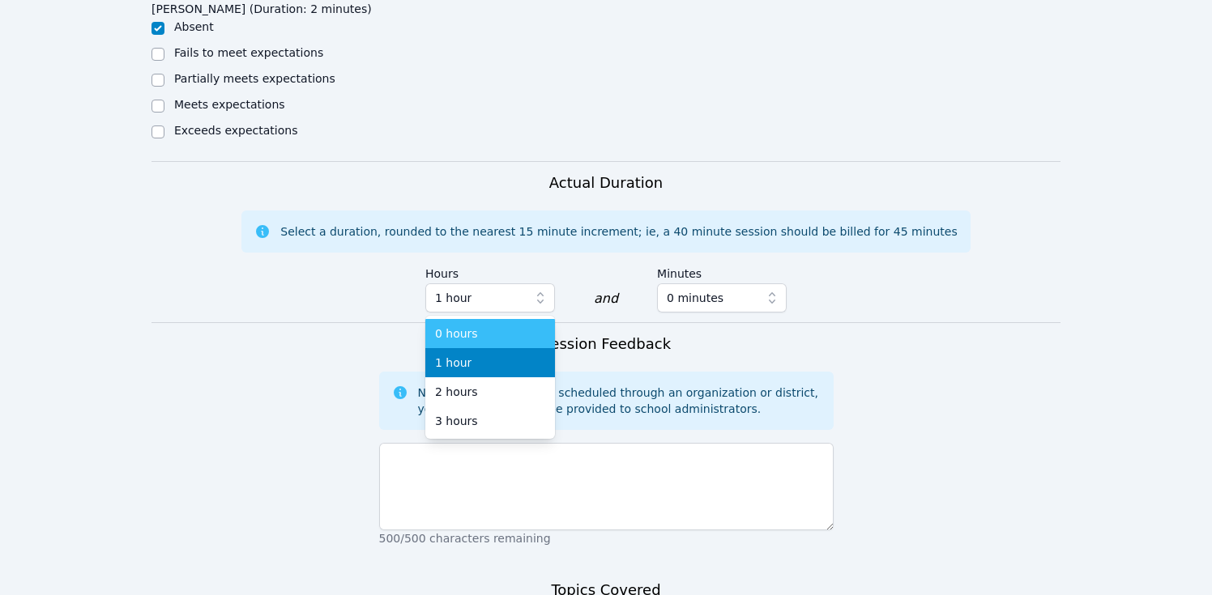
click at [499, 333] on div "0 hours" at bounding box center [490, 334] width 110 height 16
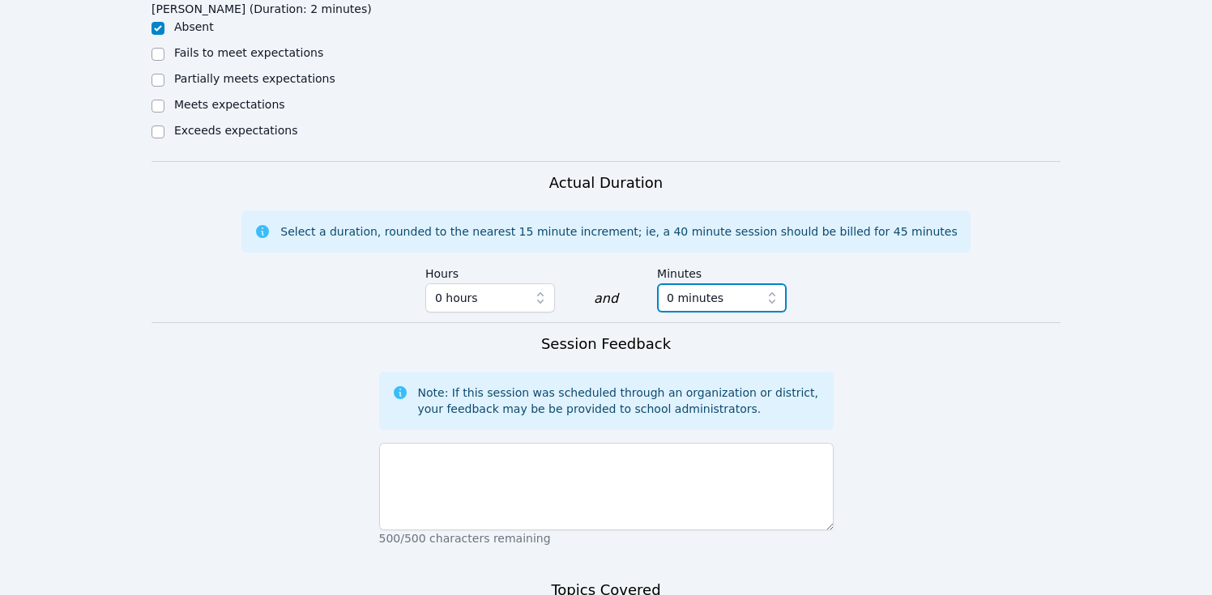
click at [706, 302] on span "0 minutes" at bounding box center [695, 297] width 57 height 19
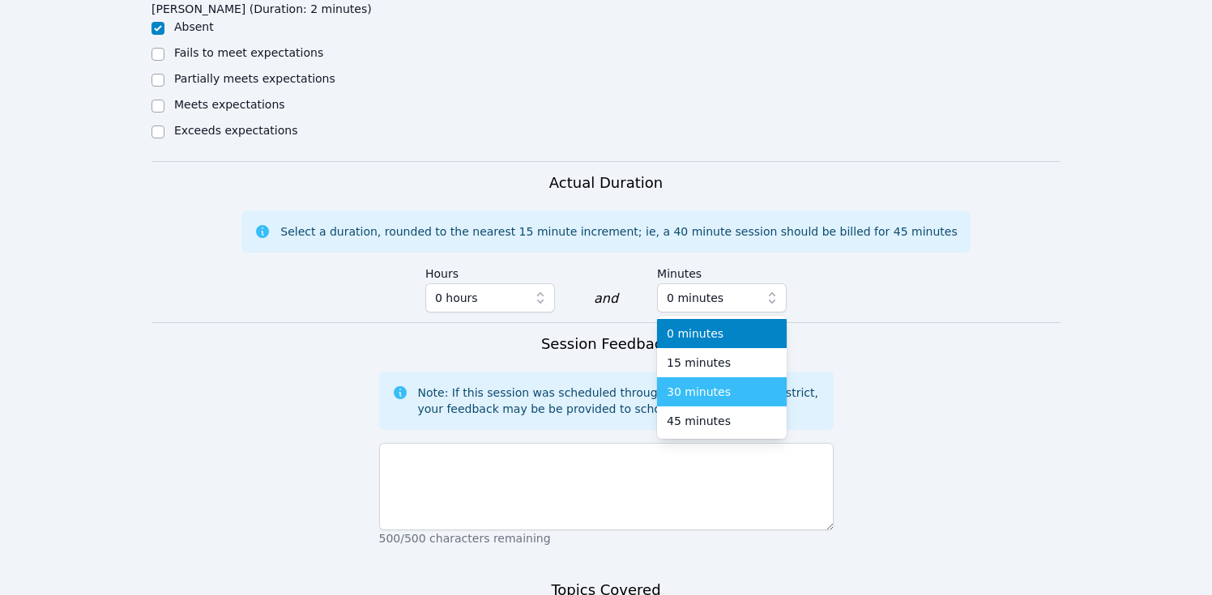
click at [709, 392] on span "30 minutes" at bounding box center [699, 392] width 64 height 16
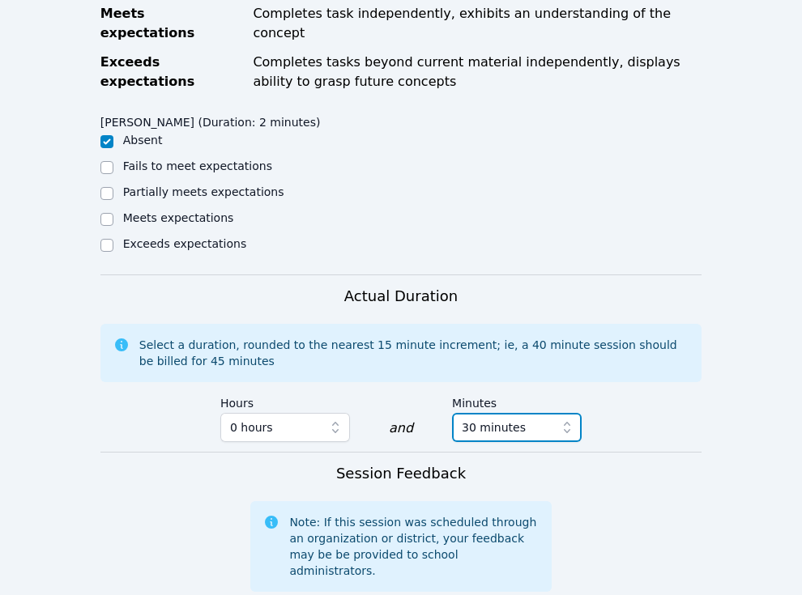
scroll to position [727, 0]
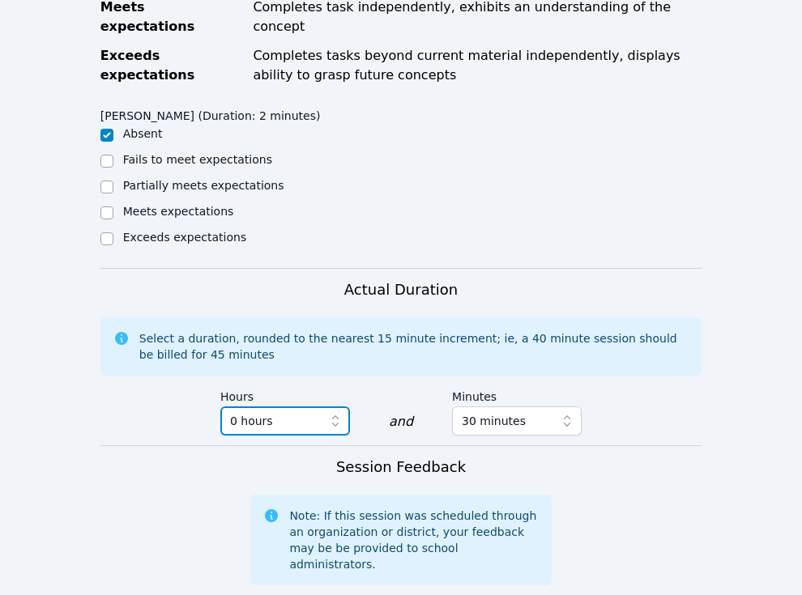
click at [342, 413] on icon "button" at bounding box center [335, 421] width 16 height 16
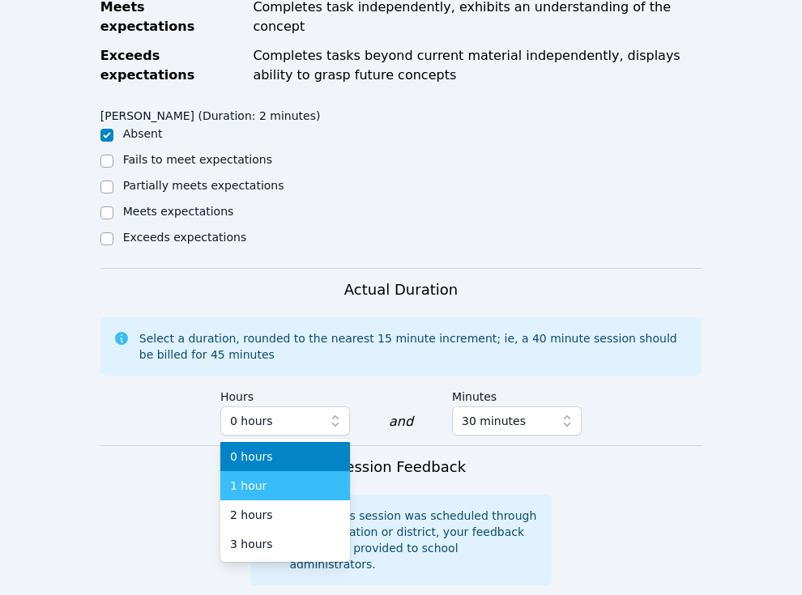
click at [291, 478] on div "1 hour" at bounding box center [285, 486] width 110 height 16
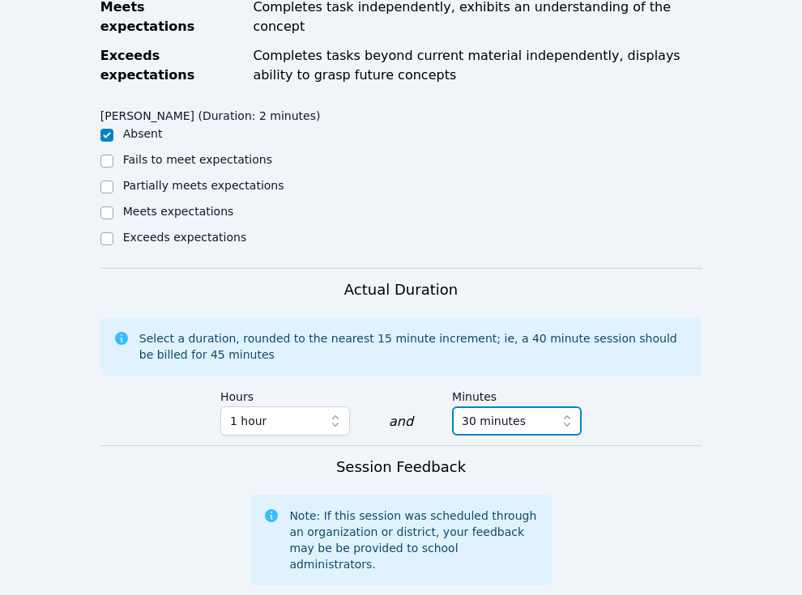
click at [478, 412] on span "30 minutes" at bounding box center [494, 421] width 64 height 19
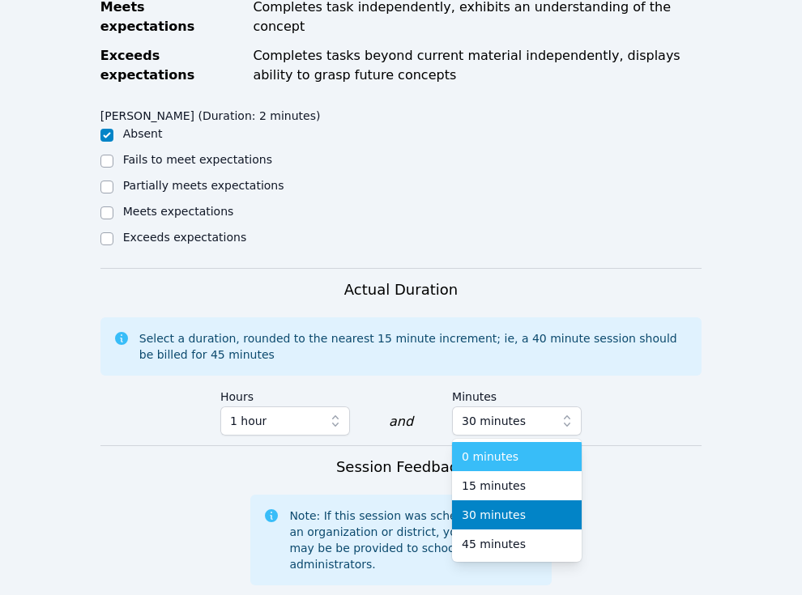
click at [482, 449] on span "0 minutes" at bounding box center [490, 457] width 57 height 16
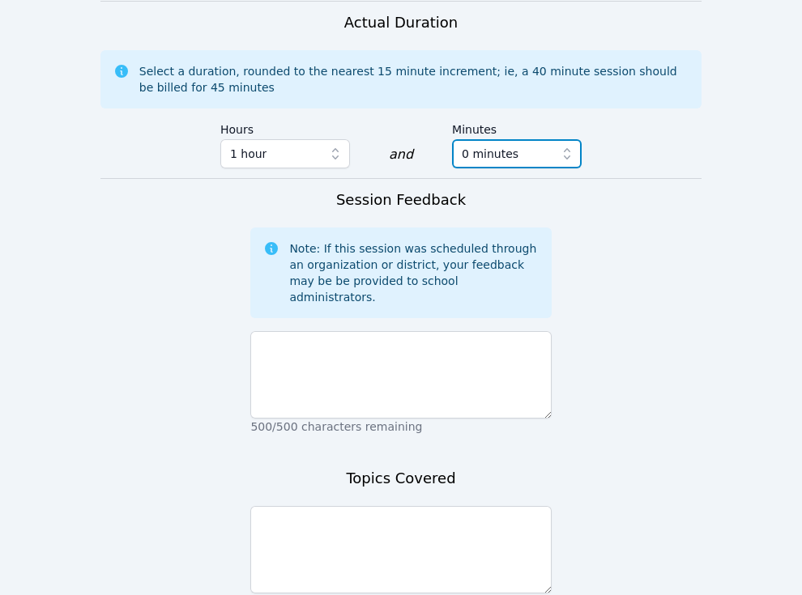
scroll to position [1003, 0]
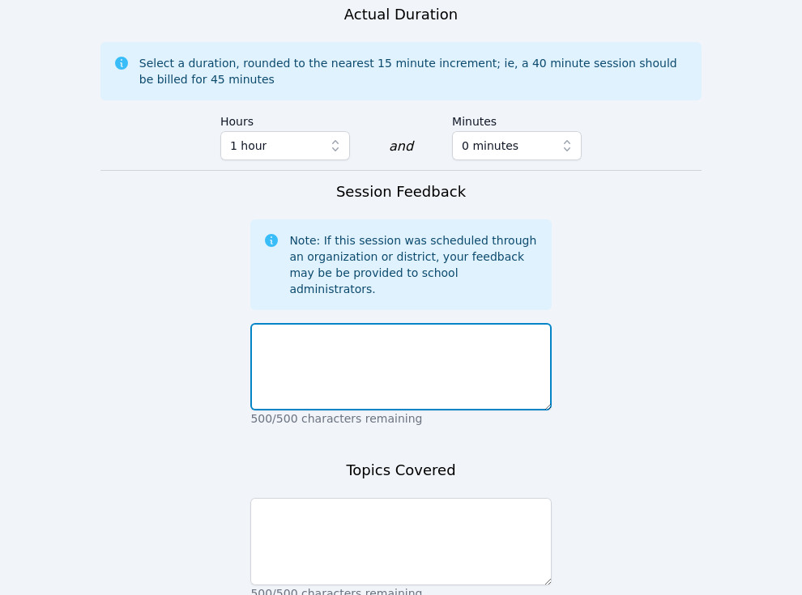
click at [480, 338] on textarea at bounding box center [400, 366] width 301 height 87
type textarea "[PERSON_NAME] was a same day cancellation/no show"
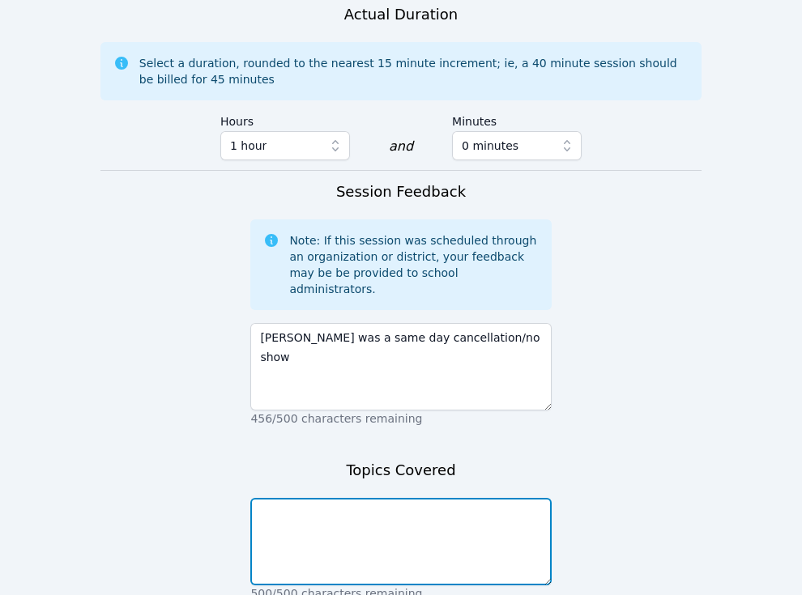
click at [301, 501] on textarea at bounding box center [400, 541] width 301 height 87
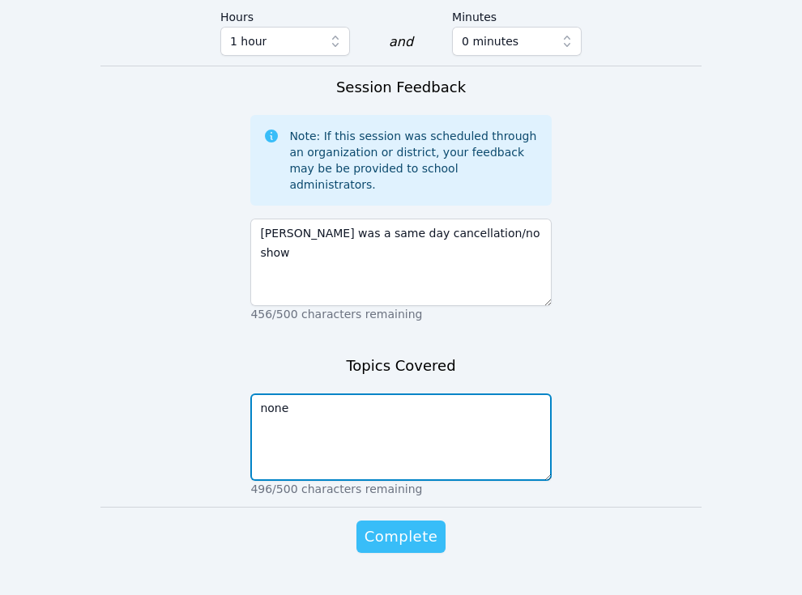
type textarea "none"
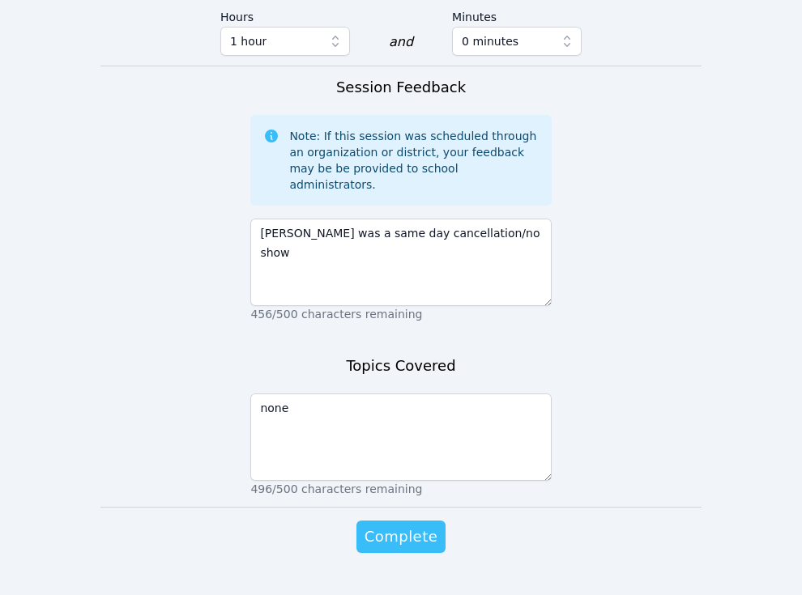
click at [413, 526] on span "Complete" at bounding box center [401, 537] width 73 height 23
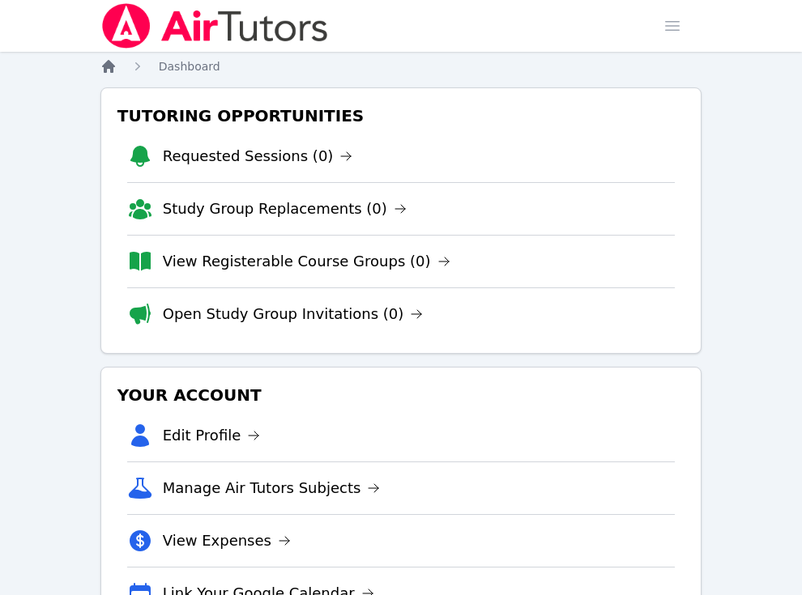
click at [102, 65] on icon "Breadcrumb" at bounding box center [108, 66] width 13 height 13
click at [108, 65] on icon "Breadcrumb" at bounding box center [108, 66] width 13 height 13
click at [108, 69] on icon "Breadcrumb" at bounding box center [108, 66] width 16 height 16
click at [109, 65] on icon "Breadcrumb" at bounding box center [108, 66] width 13 height 13
